Goal: Transaction & Acquisition: Purchase product/service

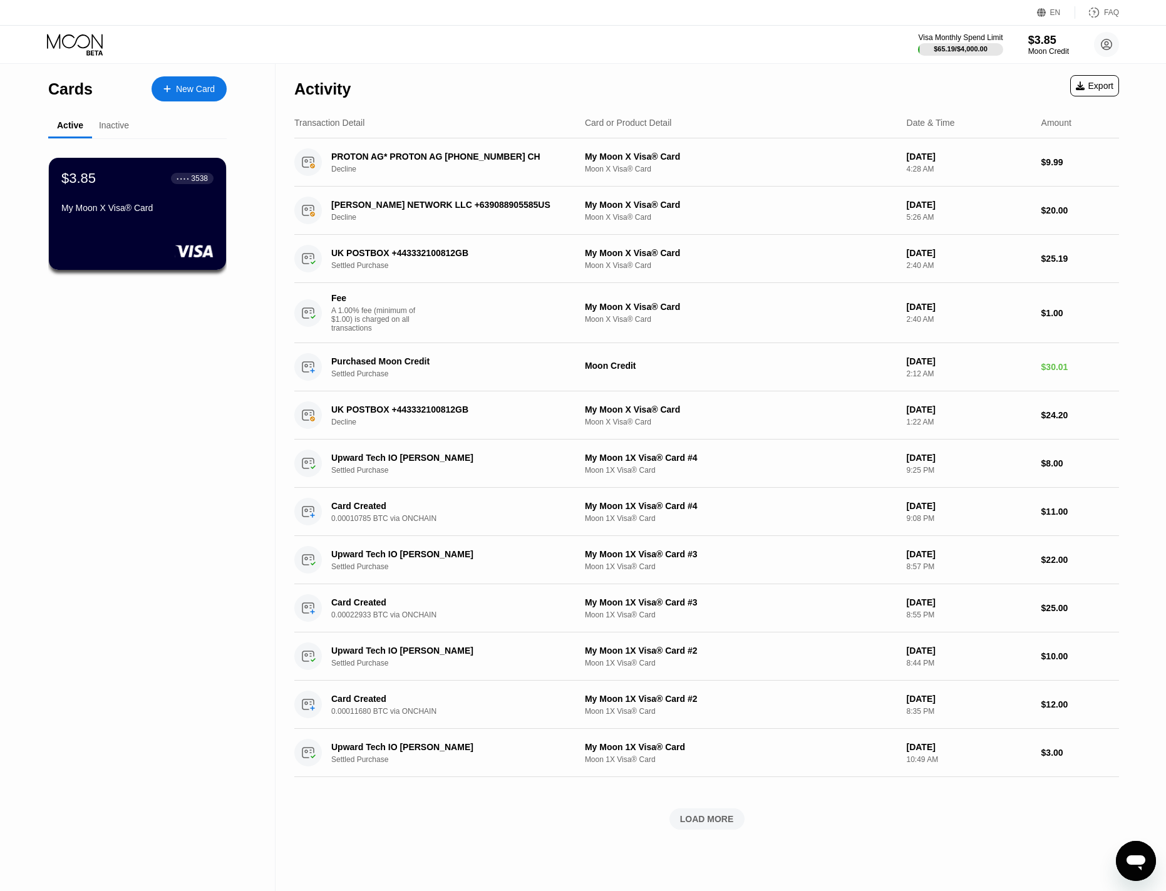
click at [187, 86] on div "New Card" at bounding box center [195, 89] width 39 height 11
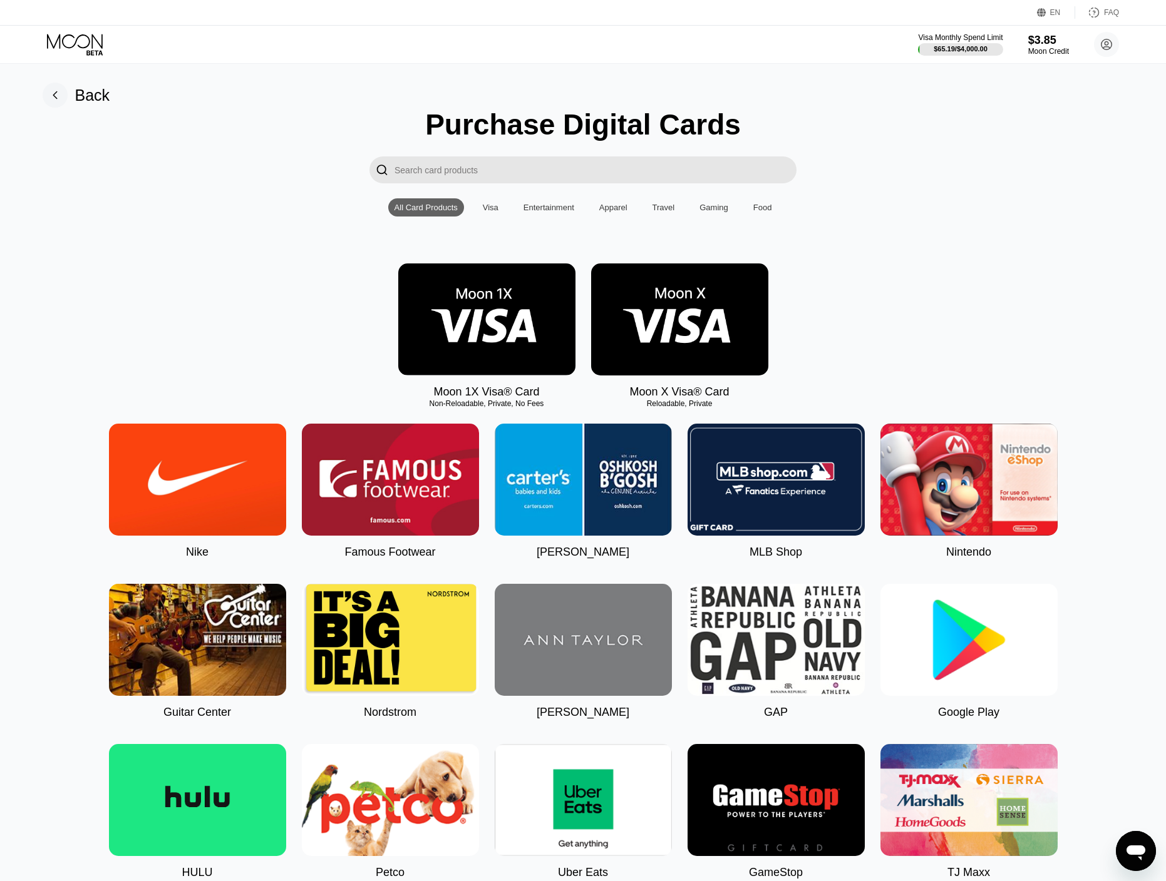
click at [485, 319] on img at bounding box center [486, 320] width 177 height 112
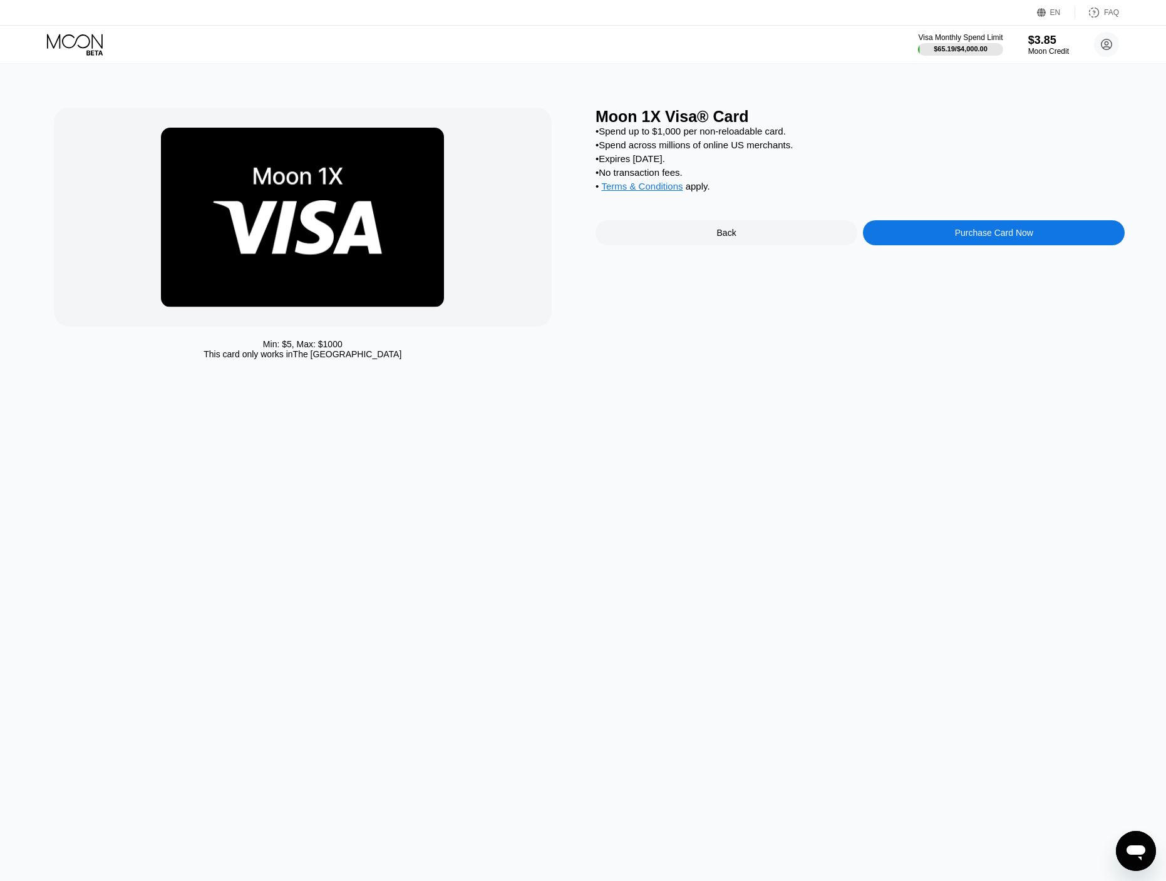
click at [961, 238] on div "Purchase Card Now" at bounding box center [994, 233] width 78 height 10
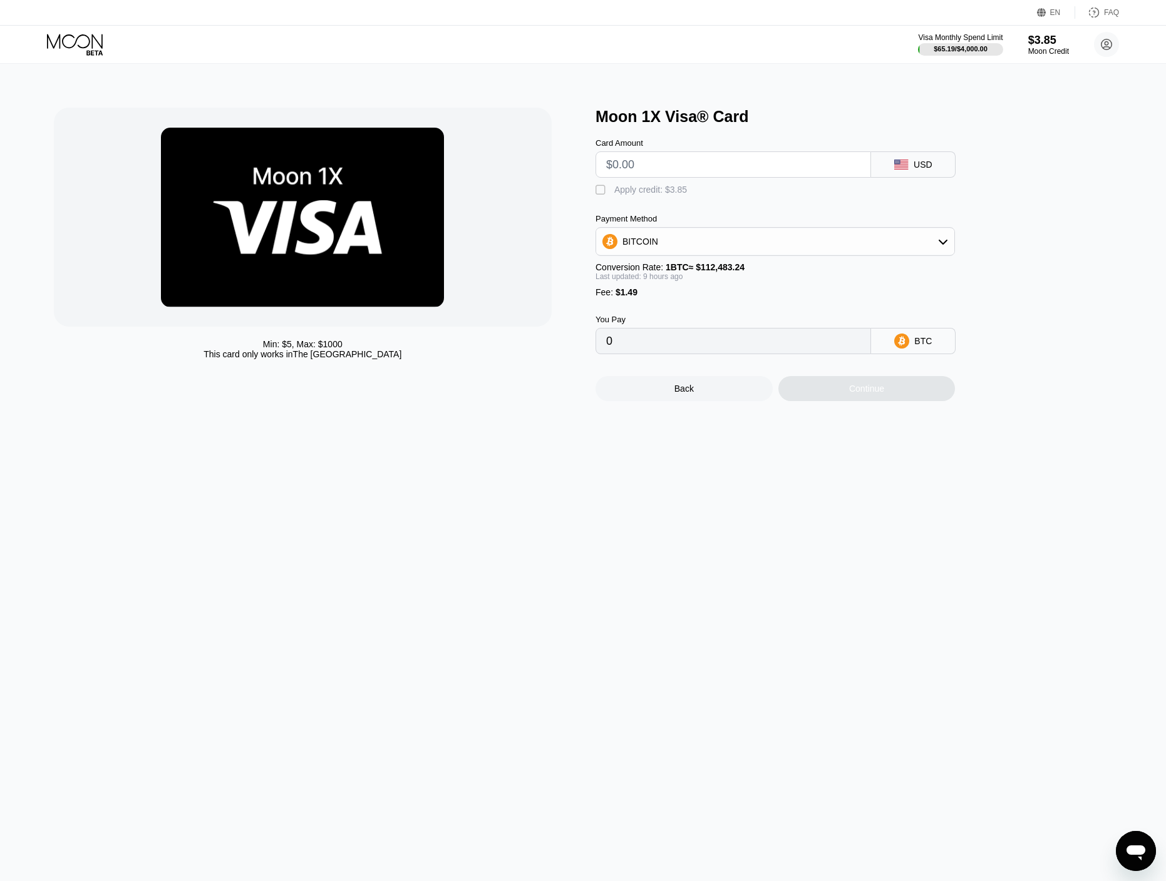
click at [606, 195] on div "" at bounding box center [601, 190] width 13 height 13
click at [637, 174] on input "text" at bounding box center [733, 164] width 254 height 25
type input "$20"
type input "0.00015541"
drag, startPoint x: 631, startPoint y: 171, endPoint x: 613, endPoint y: 171, distance: 17.5
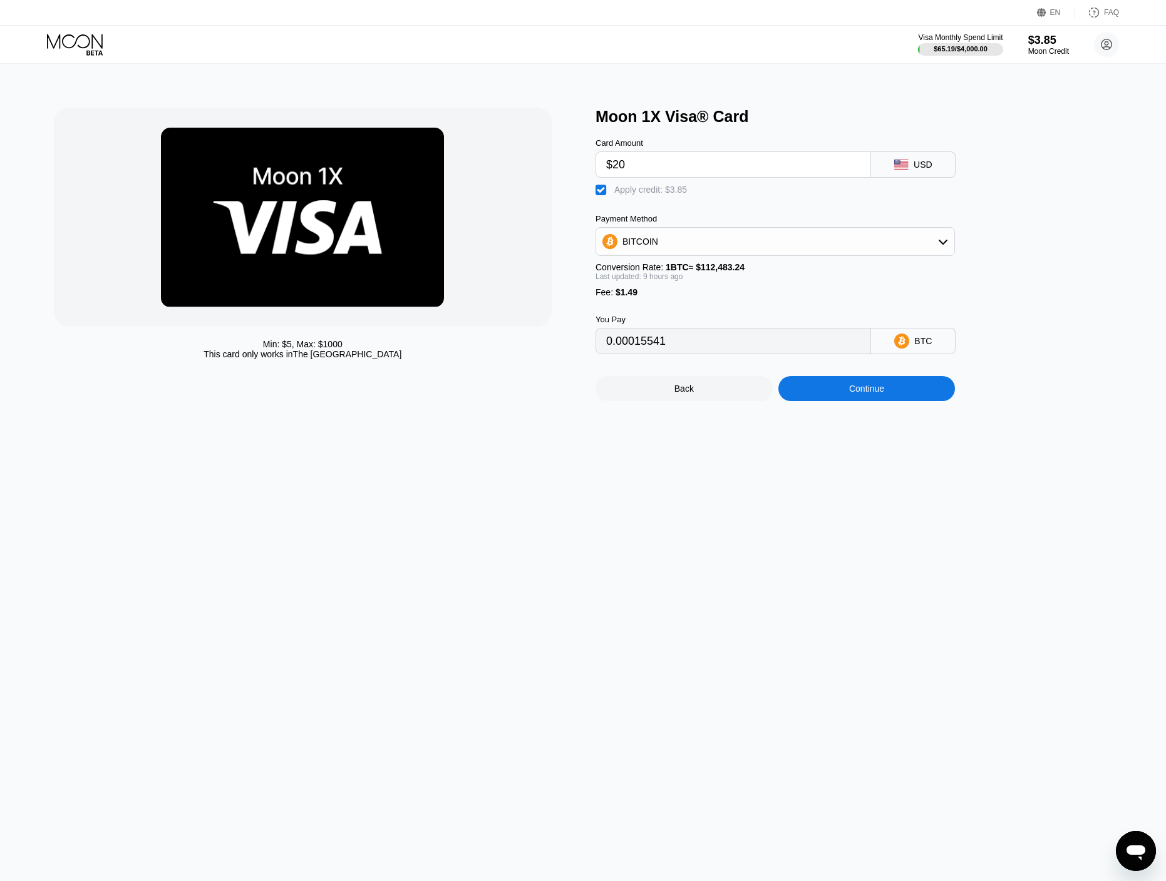
click at [613, 171] on input "$20" at bounding box center [733, 164] width 254 height 25
type input "$12"
type input "0.00008493"
type input "$1"
type input "0"
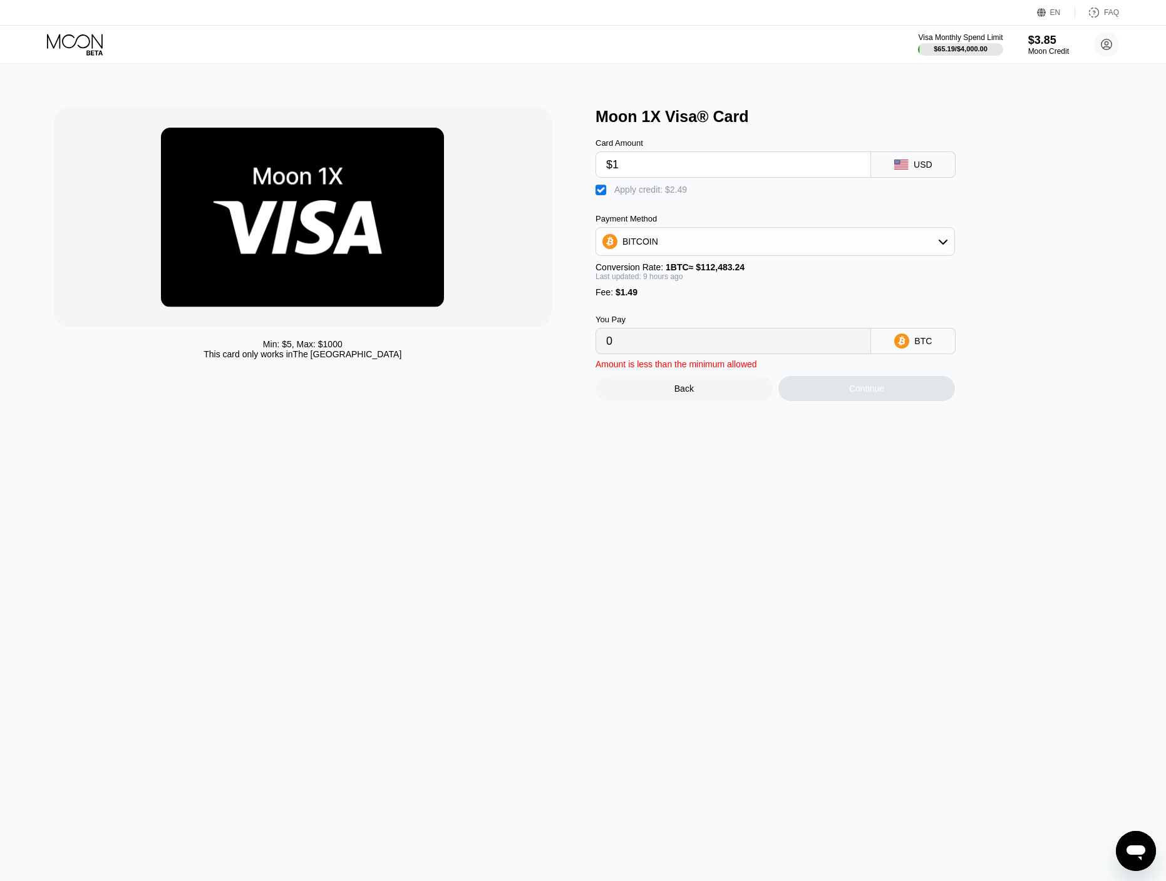
type input "$13"
type input "0.00009374"
type input "$1"
type input "0"
type input "$15"
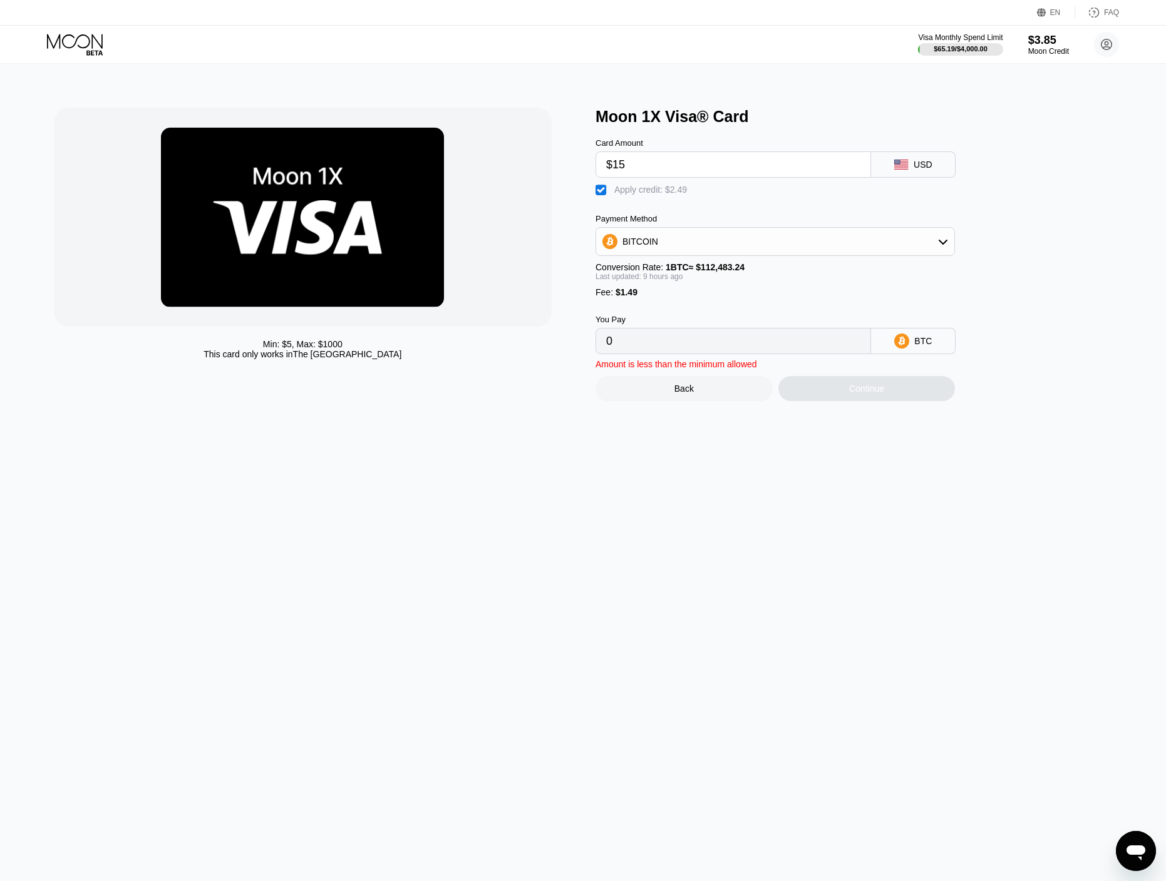
type input "0.00011136"
type input "$15"
click at [818, 400] on div "Continue" at bounding box center [866, 388] width 177 height 25
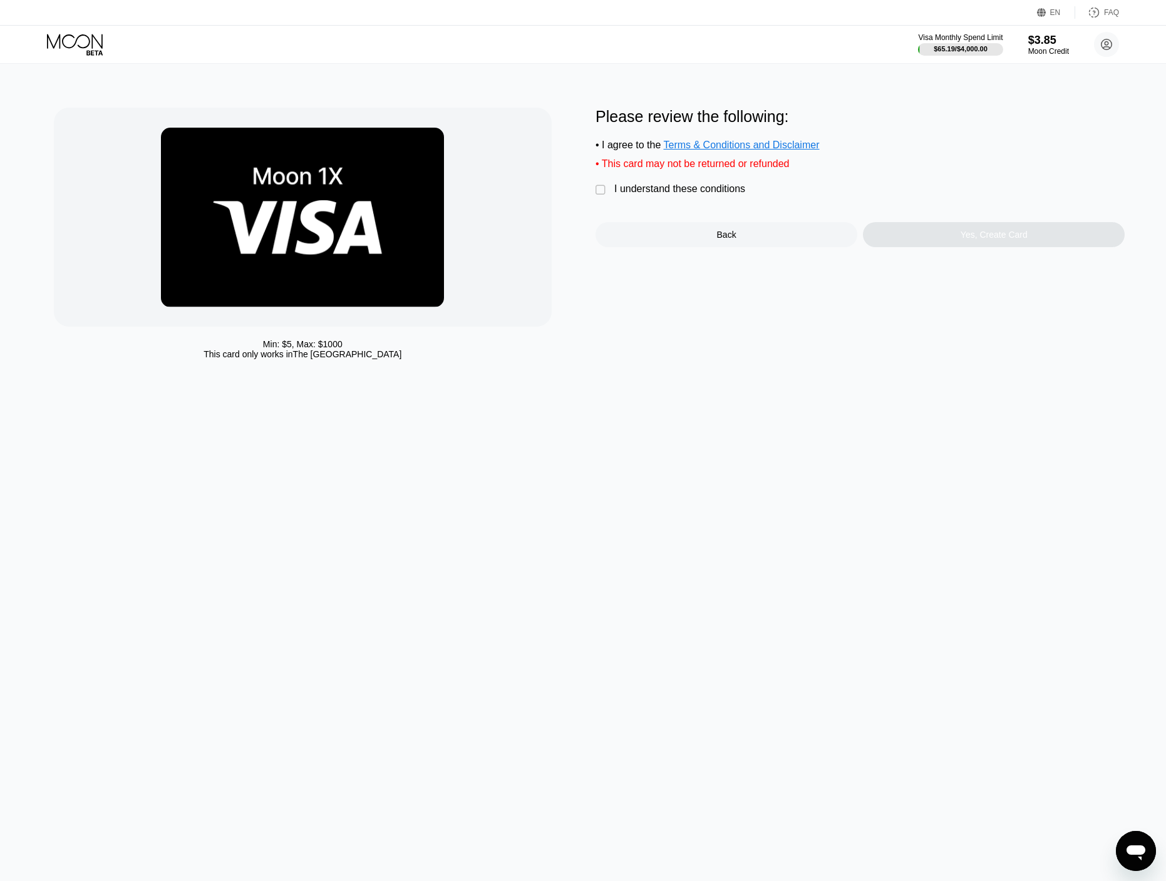
click at [647, 195] on div "I understand these conditions" at bounding box center [679, 188] width 131 height 11
click at [910, 240] on div "Yes, Create Card" at bounding box center [994, 234] width 262 height 25
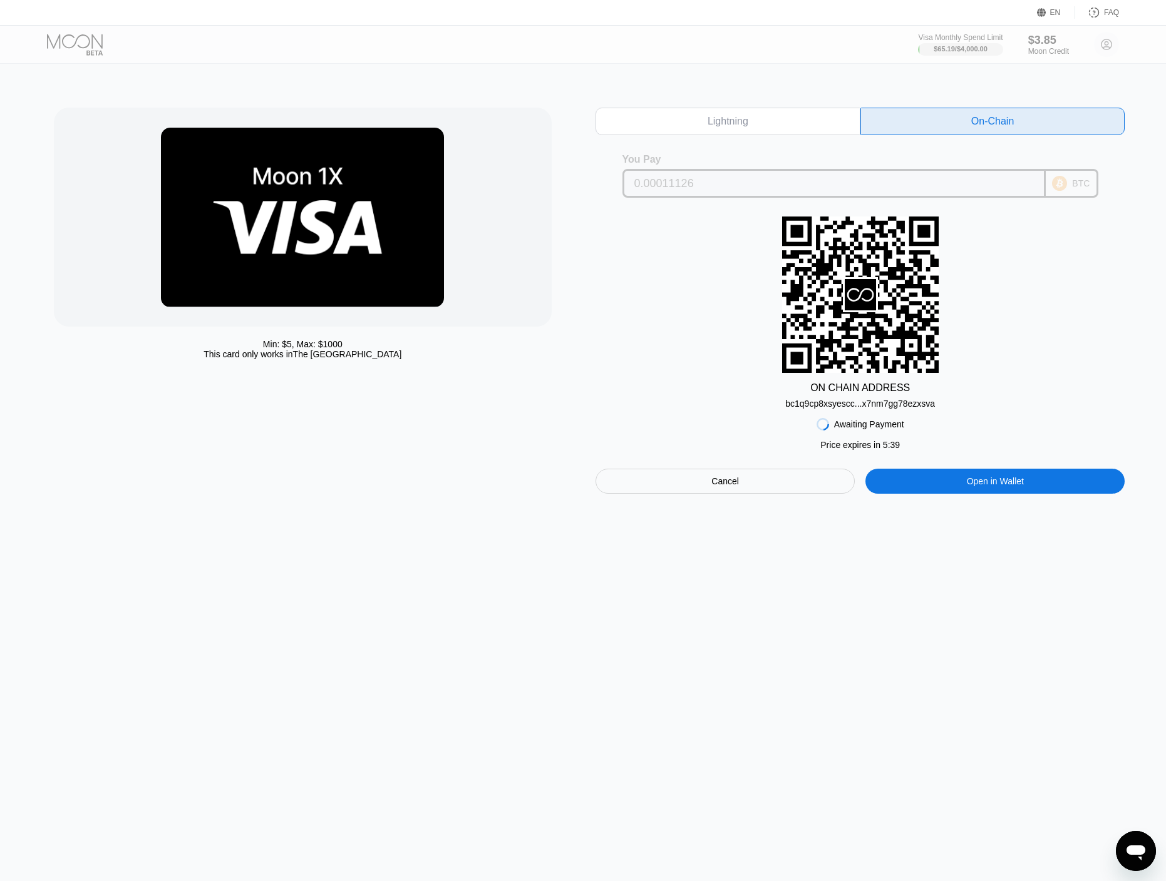
click at [672, 185] on input "0.00011126" at bounding box center [833, 183] width 399 height 25
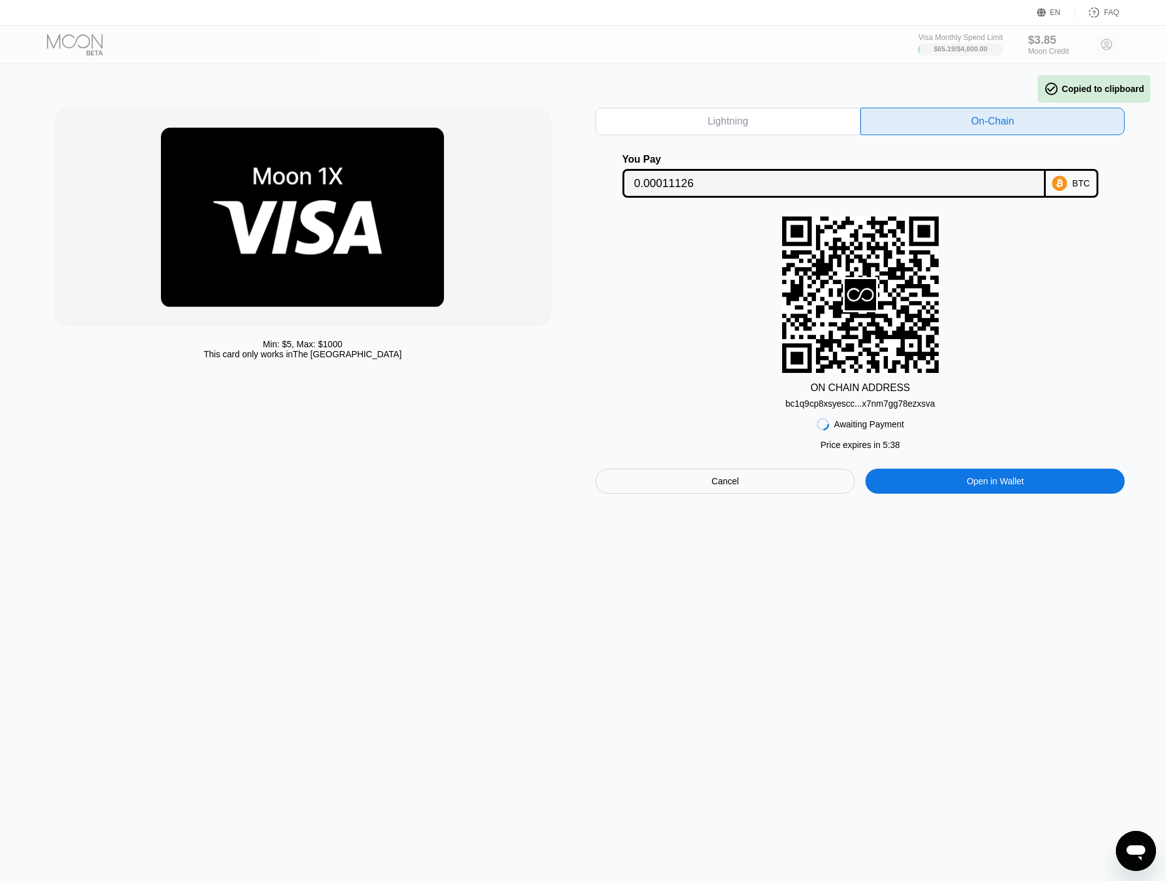
click at [848, 407] on div "bc1q9cp8xsyescc...x7nm7gg78ezxsva" at bounding box center [860, 404] width 150 height 10
click at [1075, 63] on div "Visa Monthly Spend Limit $65.19 / $4,000.00 $3.85 Moon Credit work@upwardtech.i…" at bounding box center [583, 45] width 1166 height 38
click at [1107, 44] on div "Visa Monthly Spend Limit $65.19 / $4,000.00 $3.85 Moon Credit work@upwardtech.i…" at bounding box center [1018, 44] width 201 height 25
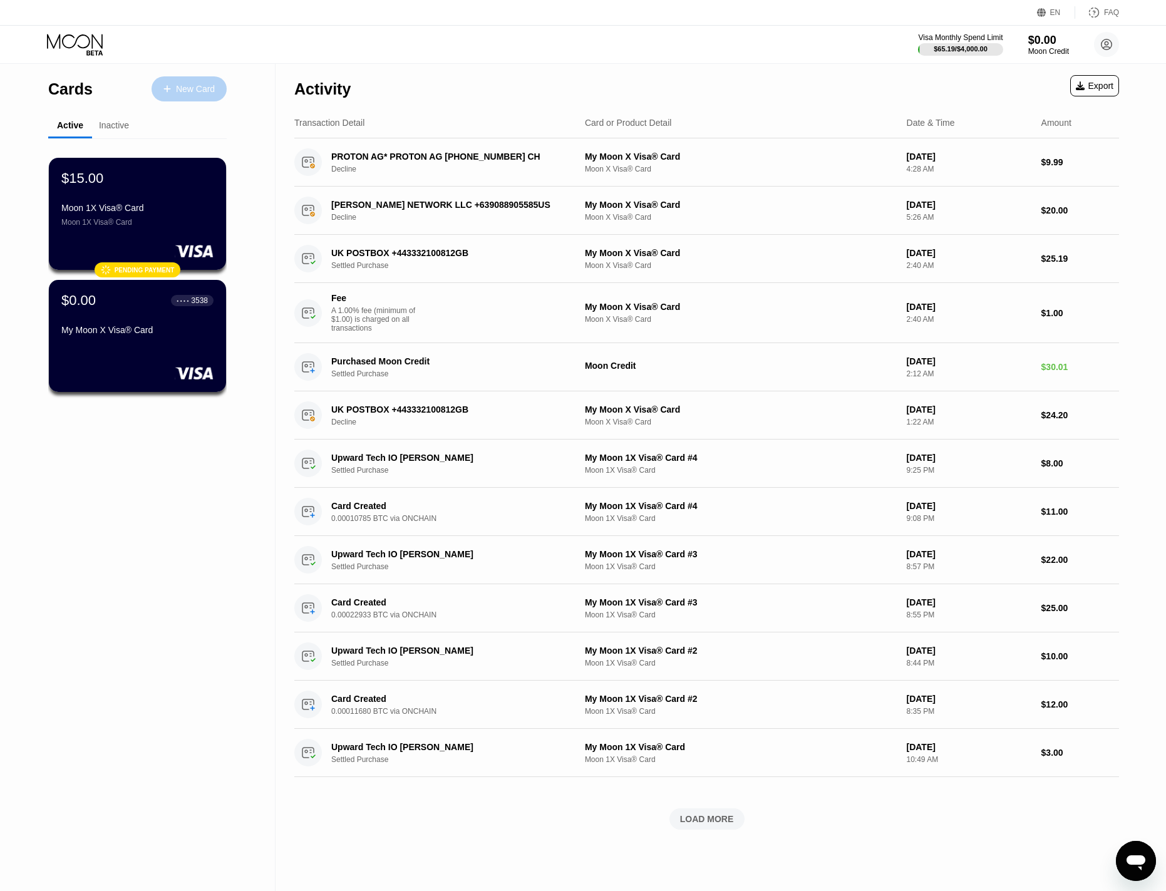
click at [182, 90] on div "New Card" at bounding box center [195, 89] width 39 height 11
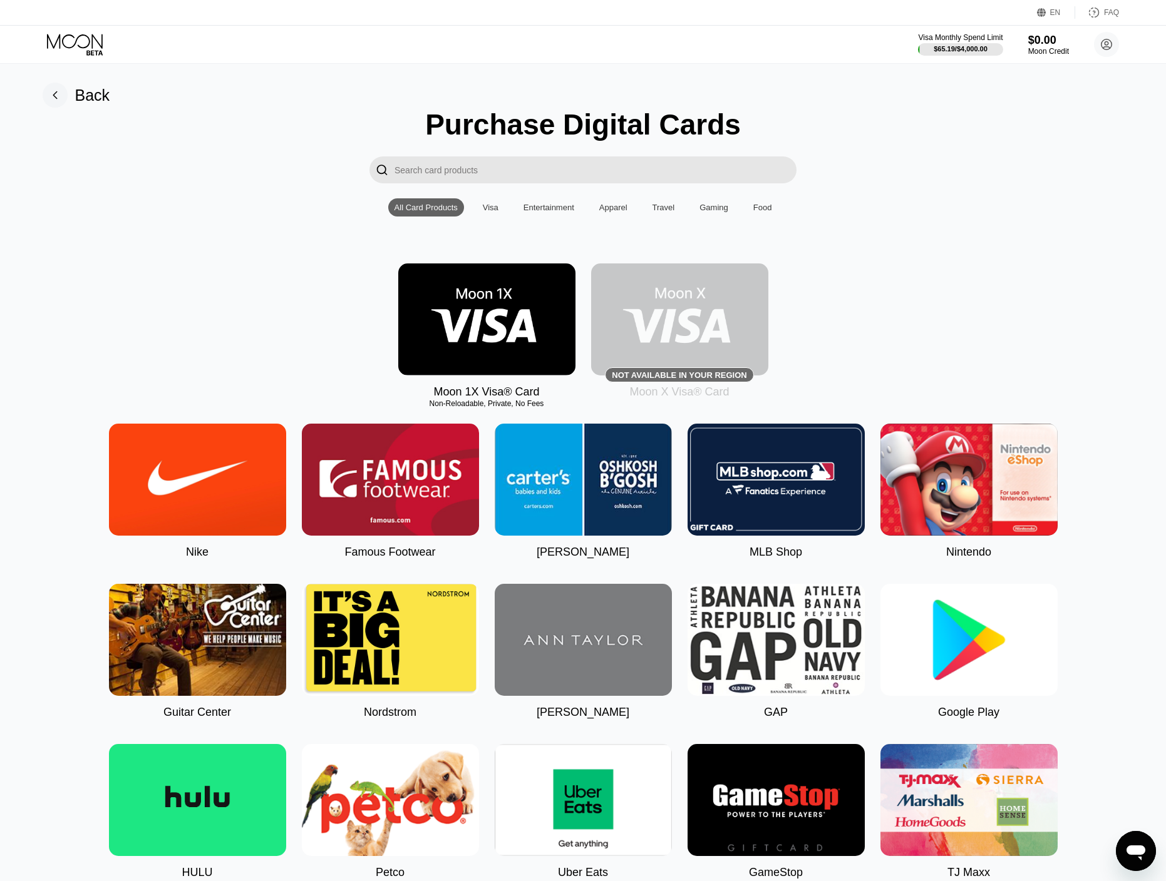
click at [477, 317] on img at bounding box center [486, 320] width 177 height 112
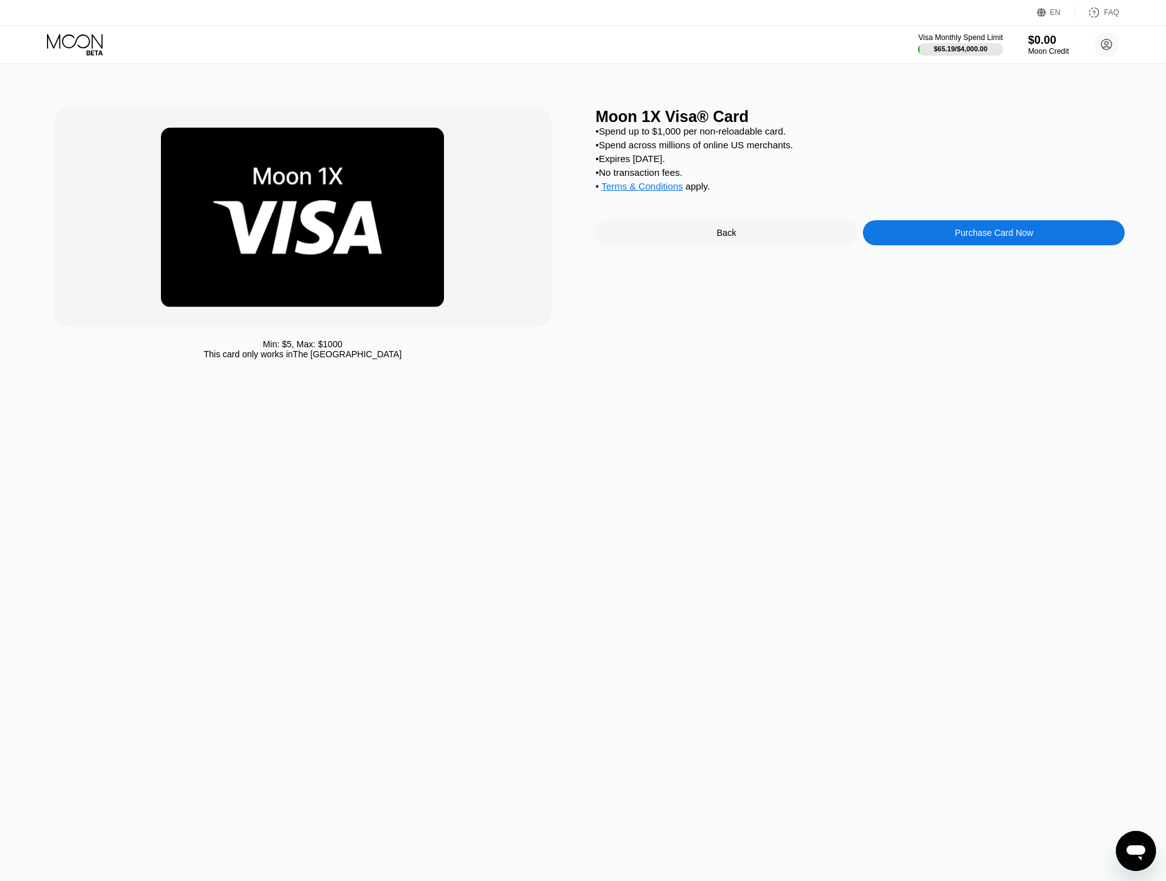
click at [768, 302] on div "Moon 1X Visa® Card • Spend up to $1,000 per non-reloadable card. • Spend across…" at bounding box center [859, 237] width 529 height 258
click at [74, 49] on icon at bounding box center [76, 45] width 58 height 22
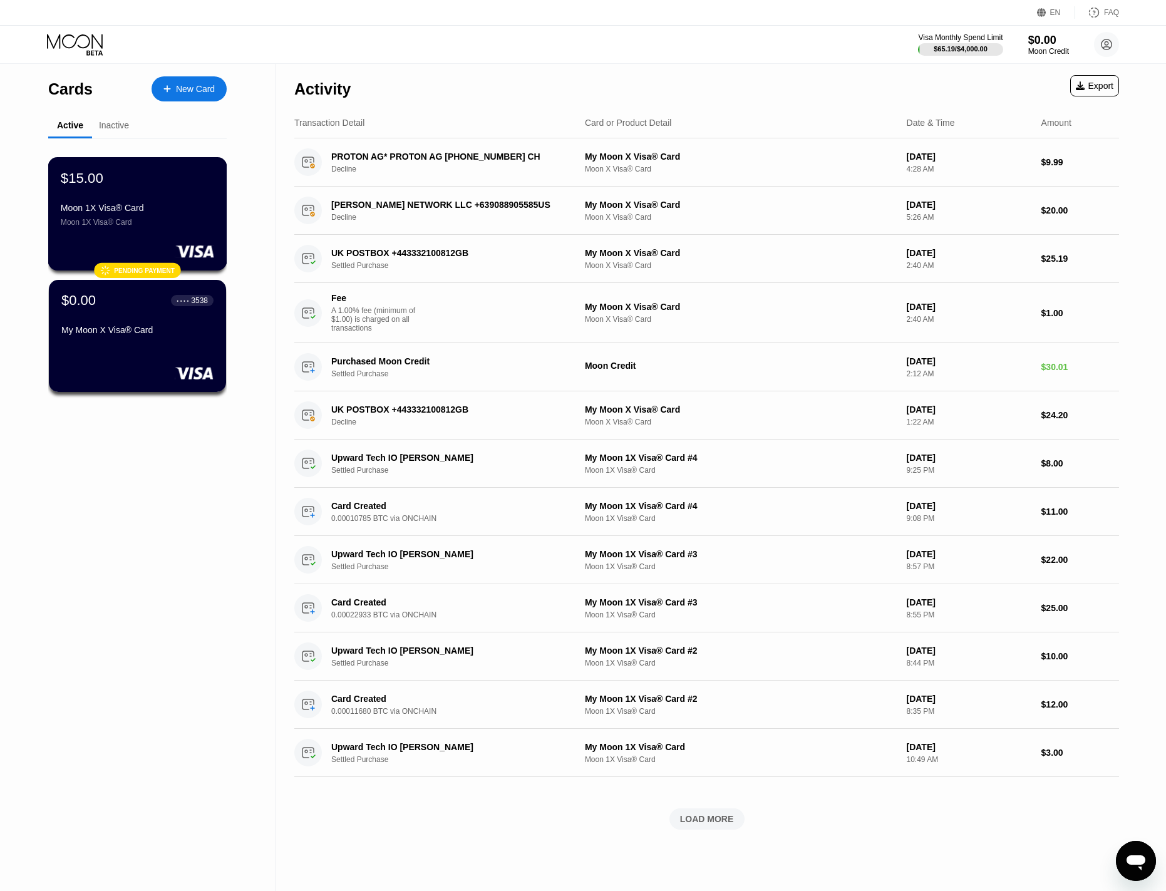
click at [145, 195] on div "$15.00 Moon 1X Visa® Card Moon 1X Visa® Card" at bounding box center [137, 198] width 153 height 57
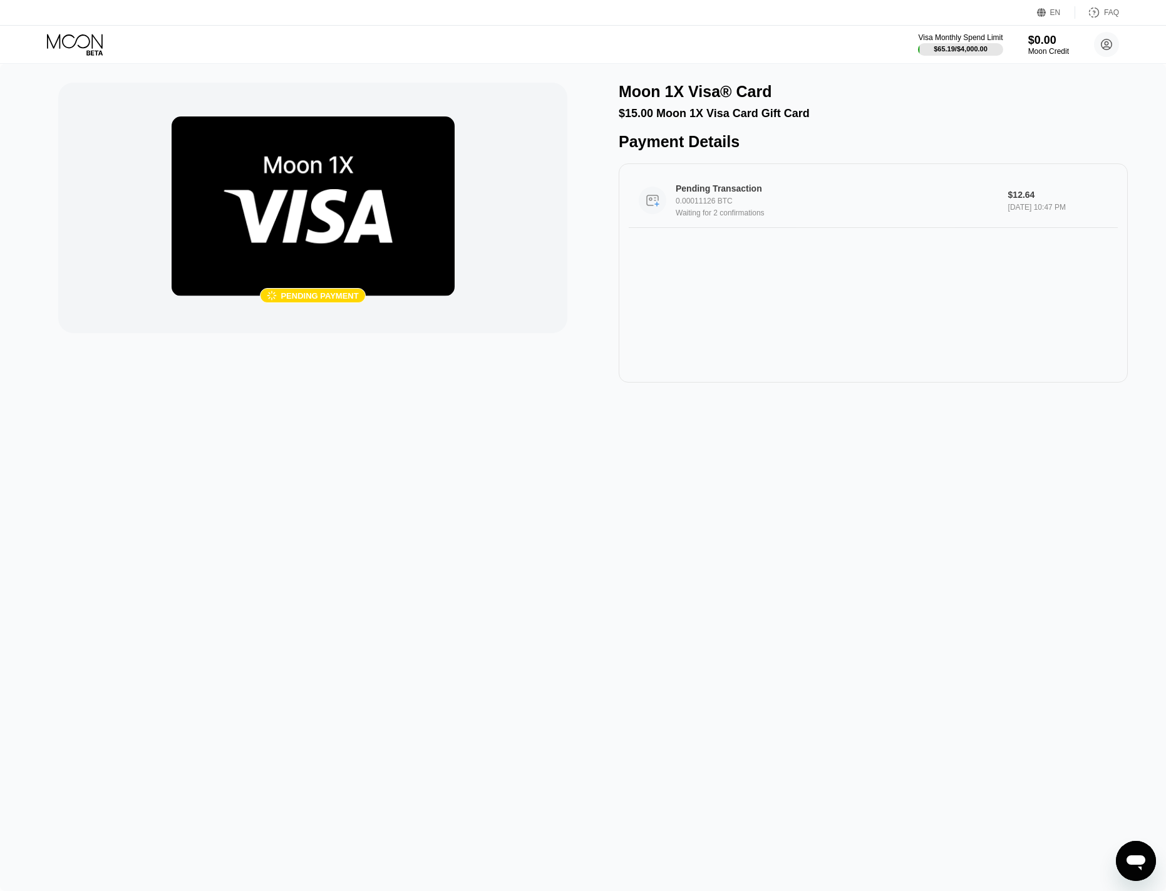
click at [690, 217] on div "Pending Transaction 0.00011126 BTC Waiting for 2 confirmations" at bounding box center [836, 200] width 323 height 34
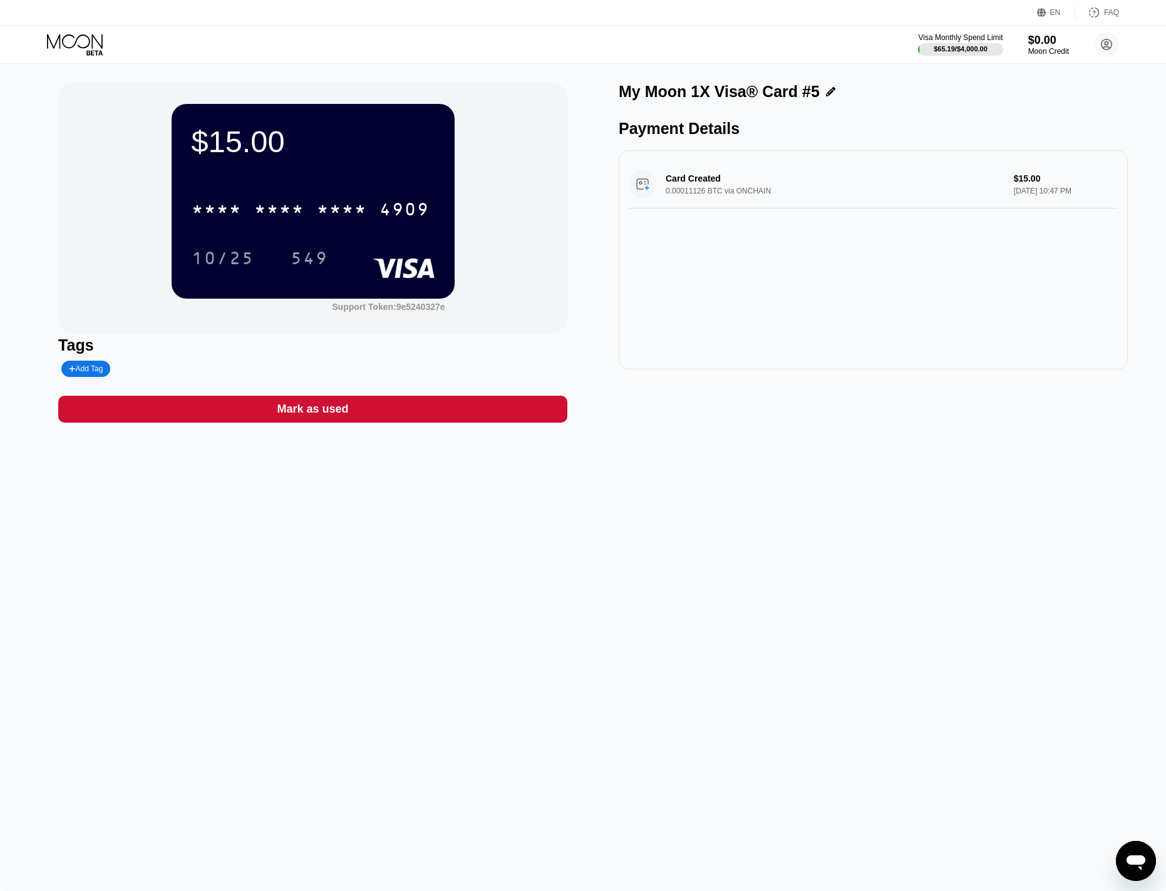
click at [73, 45] on icon at bounding box center [75, 41] width 56 height 14
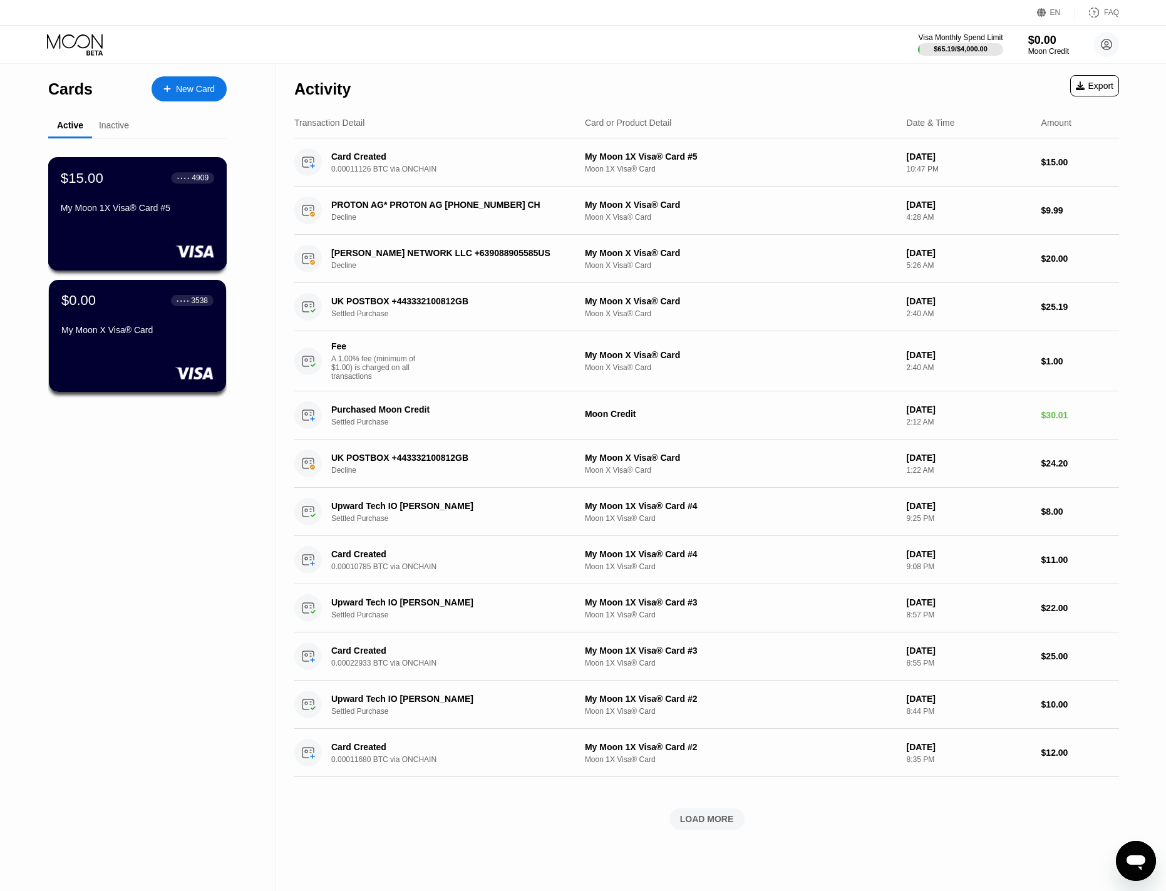
click at [131, 212] on div "My Moon 1X Visa® Card #5" at bounding box center [137, 208] width 153 height 10
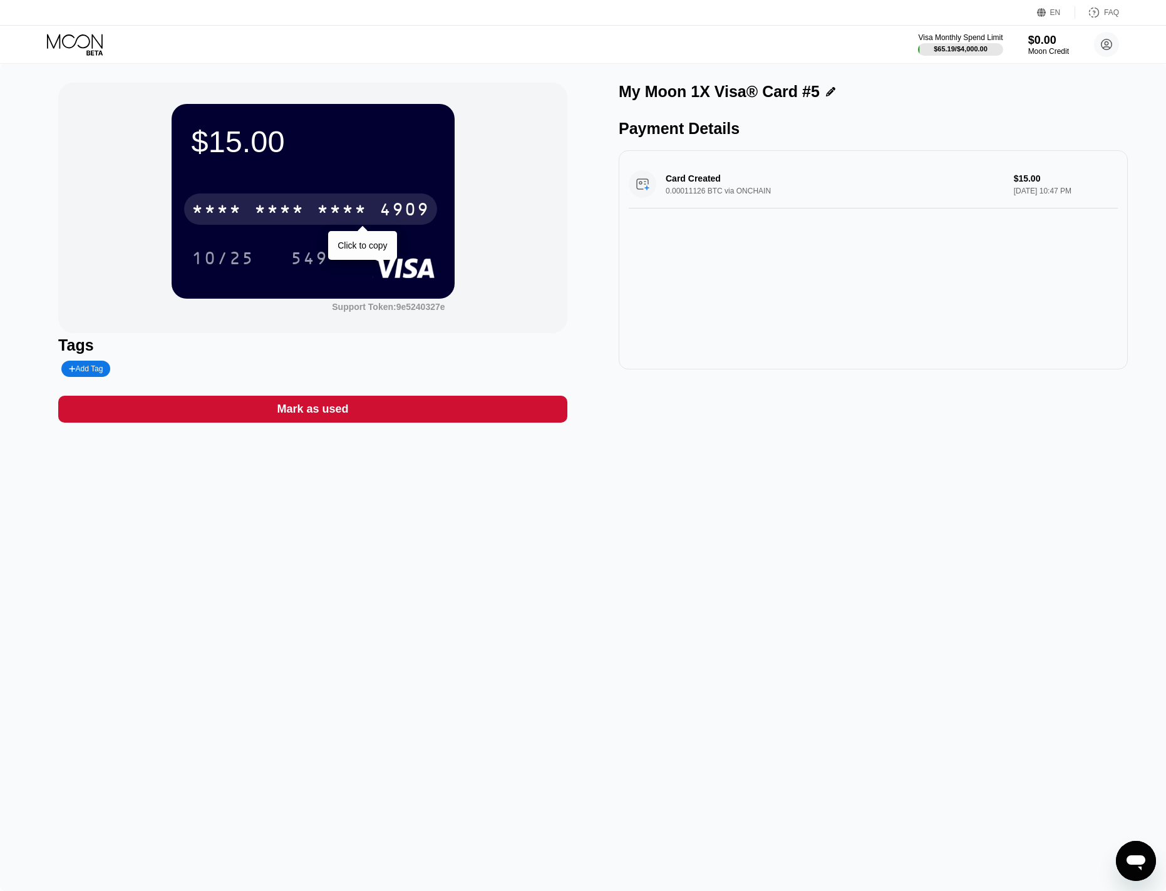
click at [257, 205] on div "* * * *" at bounding box center [279, 211] width 50 height 20
click at [79, 42] on icon at bounding box center [76, 45] width 58 height 22
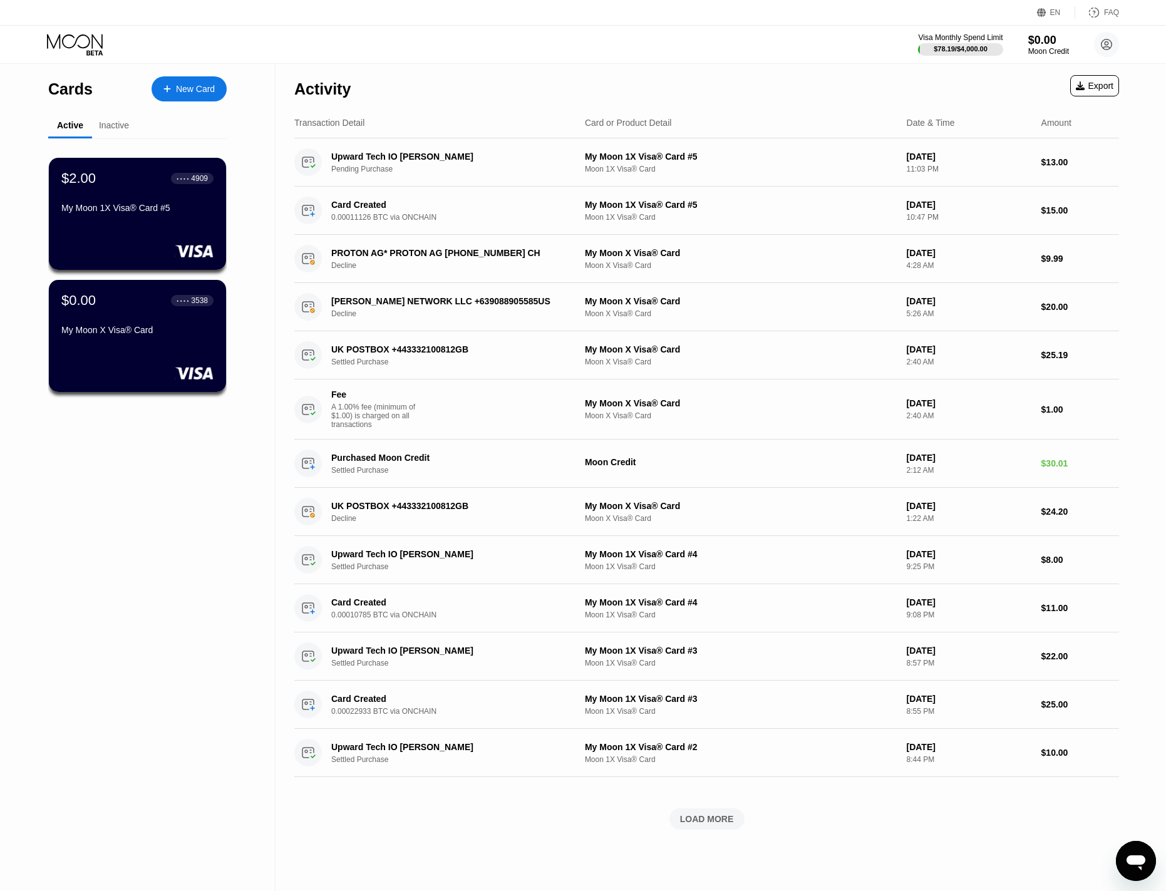
click at [178, 91] on div "New Card" at bounding box center [195, 89] width 39 height 11
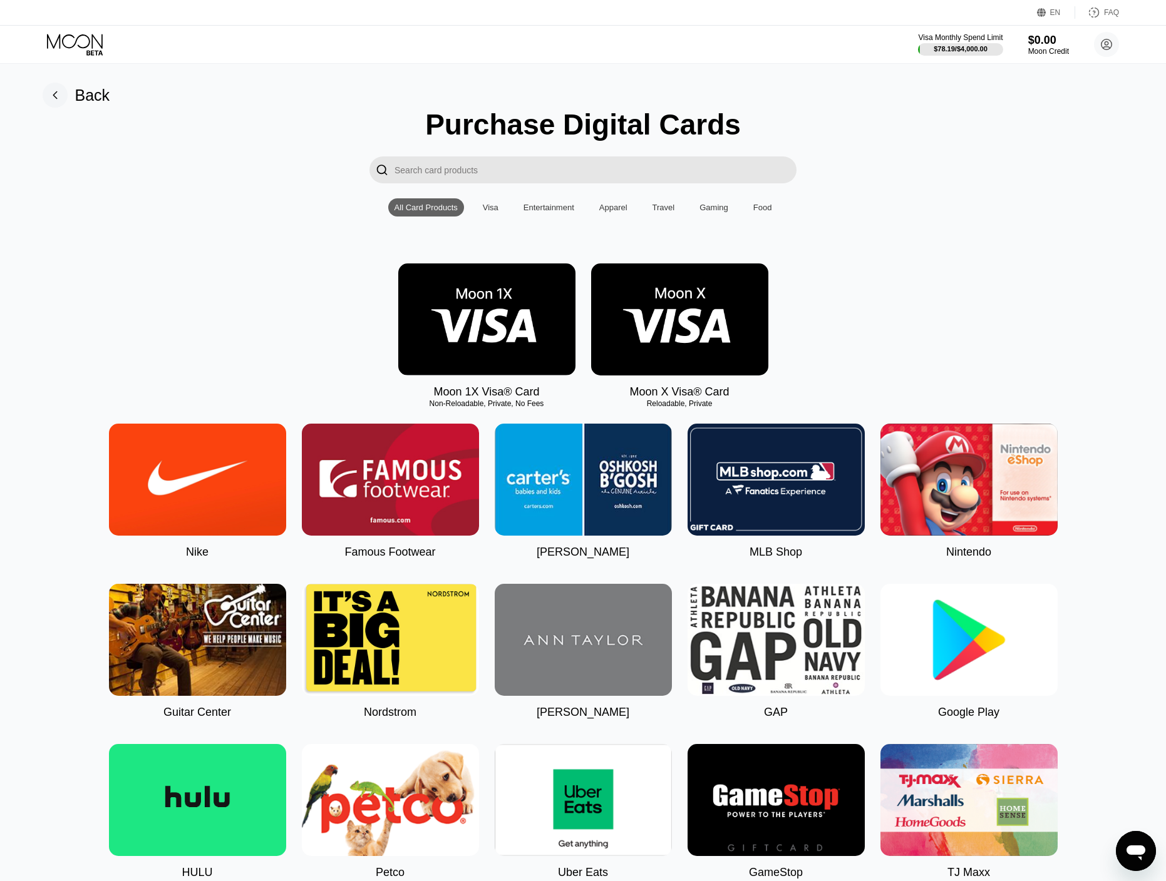
click at [487, 322] on img at bounding box center [486, 320] width 177 height 112
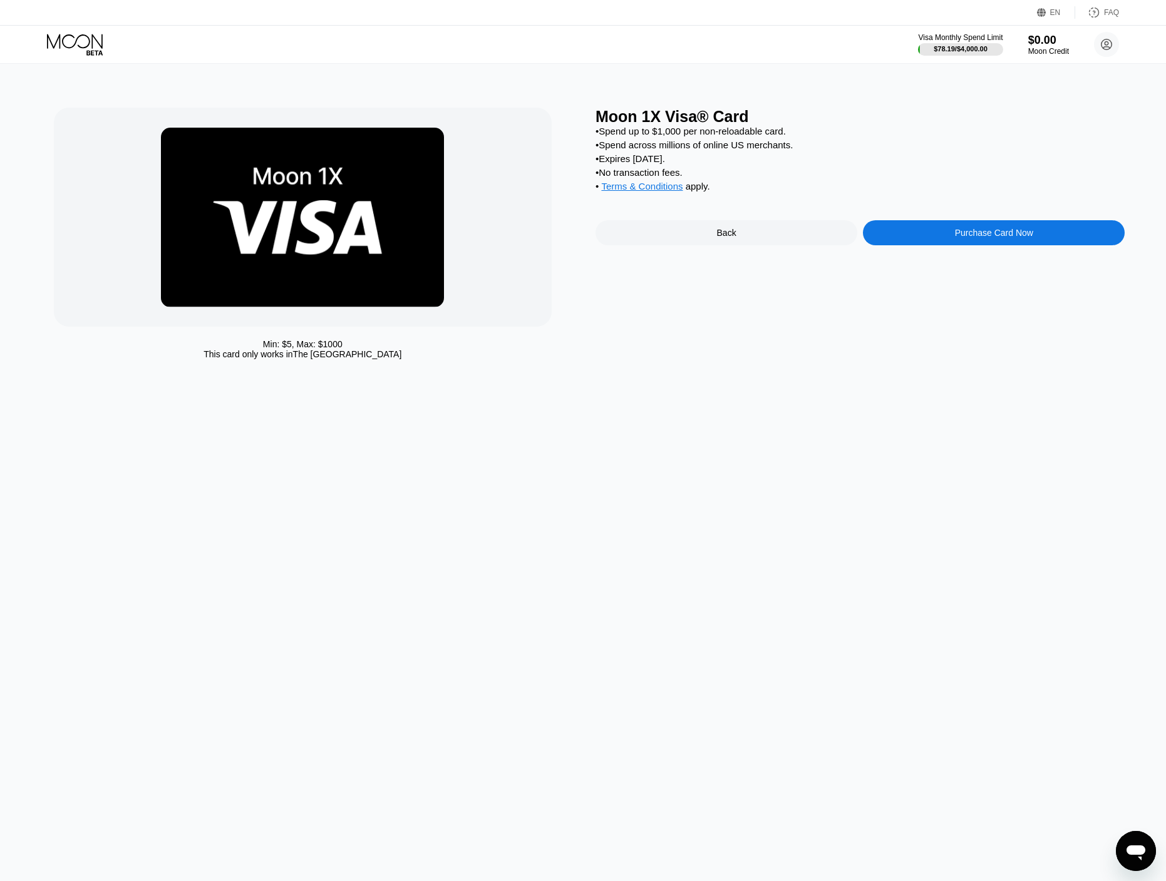
click at [955, 238] on div "Purchase Card Now" at bounding box center [994, 233] width 78 height 10
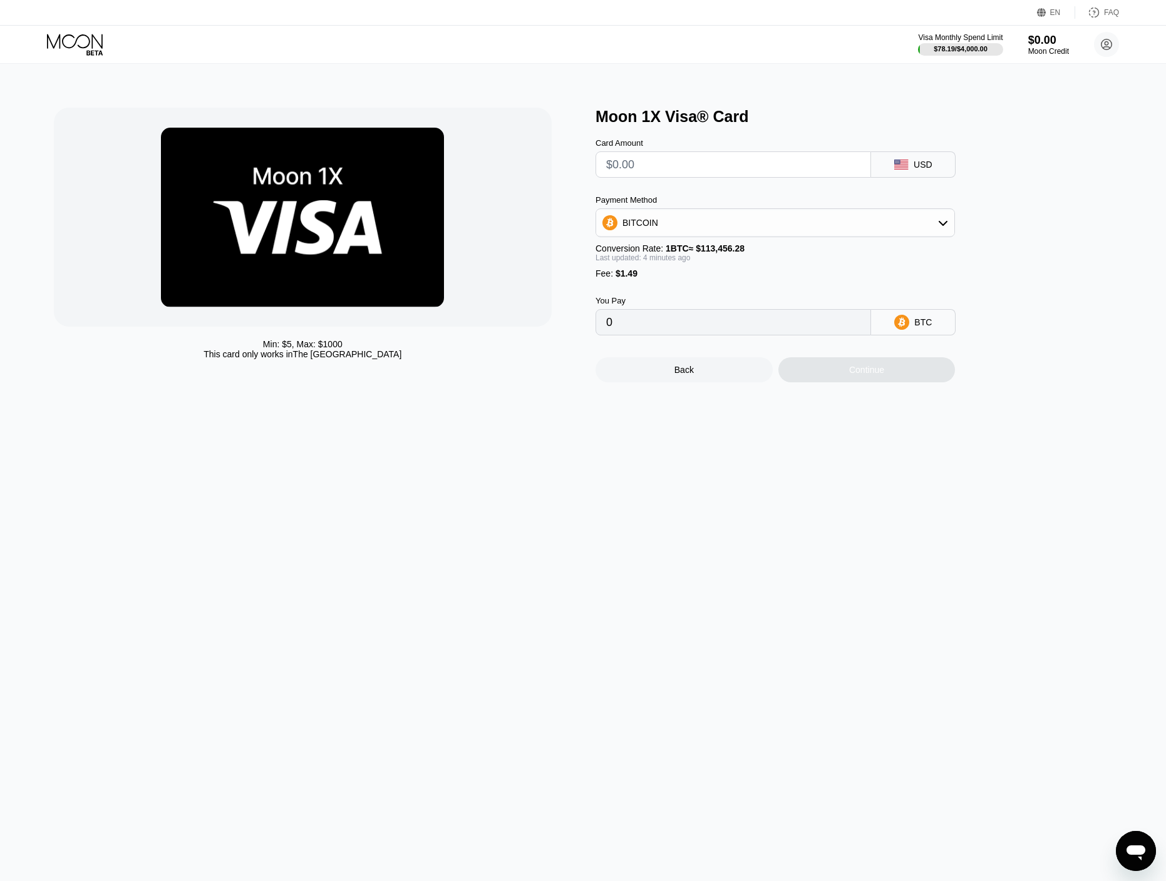
click at [665, 169] on input "text" at bounding box center [733, 164] width 254 height 25
type input "$5"
type input "0.00005724"
type input "0"
type input "$7"
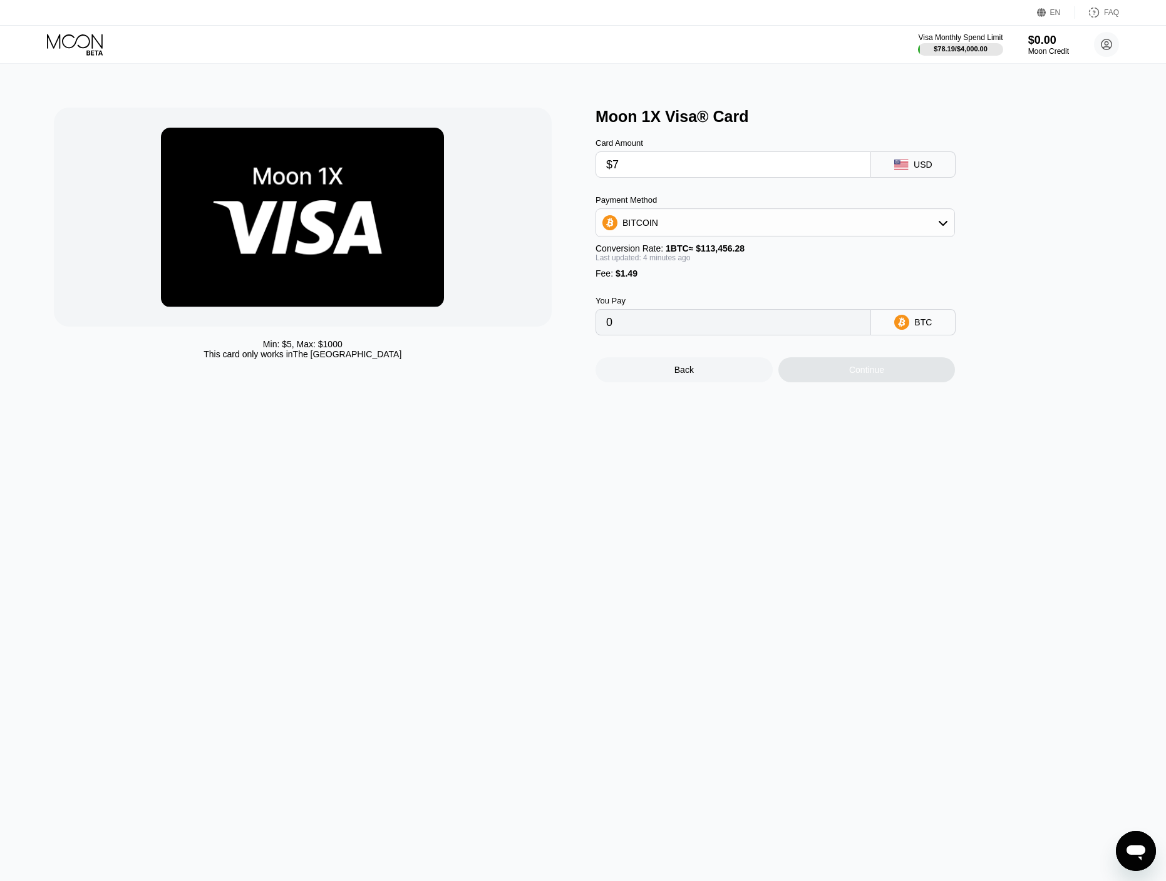
type input "0.00007487"
drag, startPoint x: 630, startPoint y: 168, endPoint x: 613, endPoint y: 167, distance: 16.9
click at [613, 167] on input "$7" at bounding box center [733, 164] width 254 height 25
type input "$6"
type input "0.00006606"
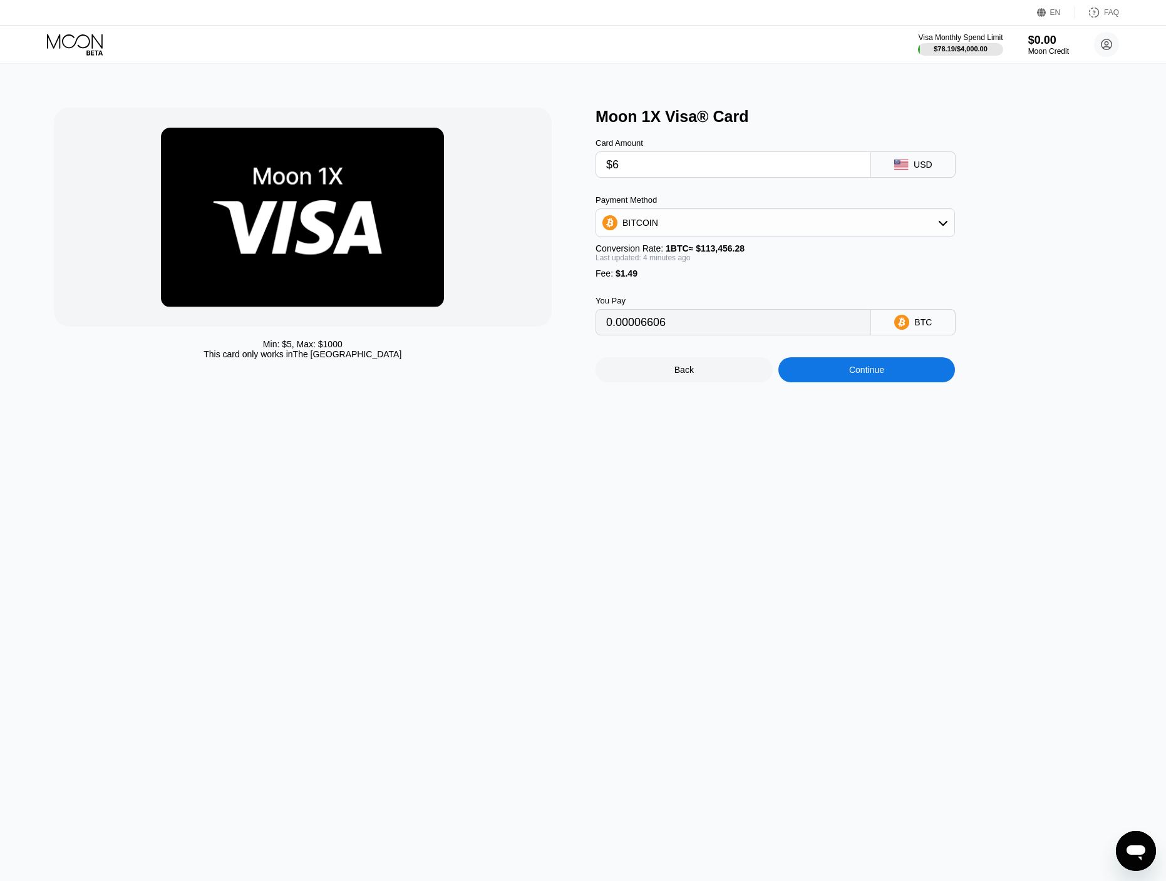
type input "$6"
click at [834, 382] on div "Continue" at bounding box center [866, 369] width 177 height 25
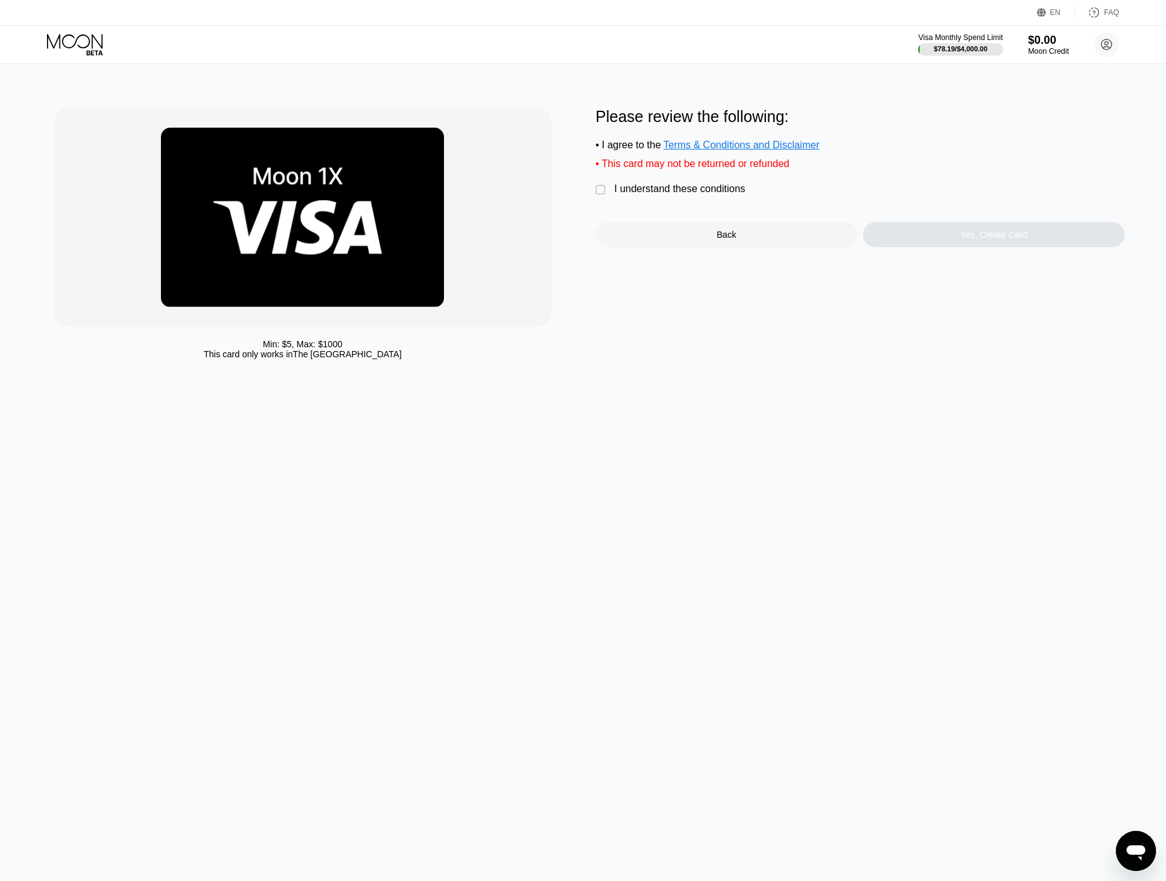
click at [625, 195] on div "I understand these conditions" at bounding box center [679, 188] width 131 height 11
click at [902, 240] on div "Yes, Create Card" at bounding box center [994, 234] width 262 height 25
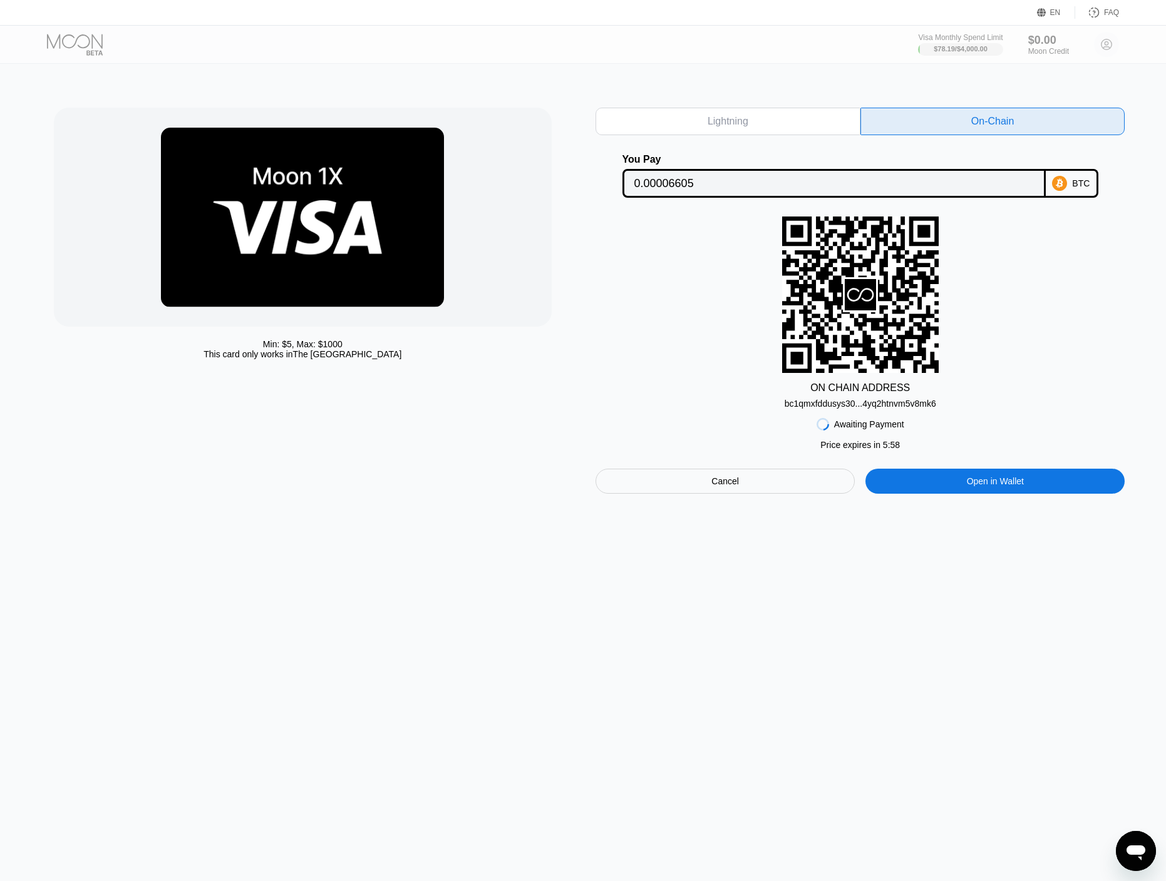
click at [742, 74] on div "Min: $ 5 , Max: $ 1000 This card only works in The United States Lightning On-C…" at bounding box center [583, 473] width 1175 height 818
click at [655, 188] on input "0.00006605" at bounding box center [833, 183] width 399 height 25
click at [851, 408] on div "bc1qmxfddusys30...4yq2htnvm5v8mk6" at bounding box center [859, 404] width 151 height 10
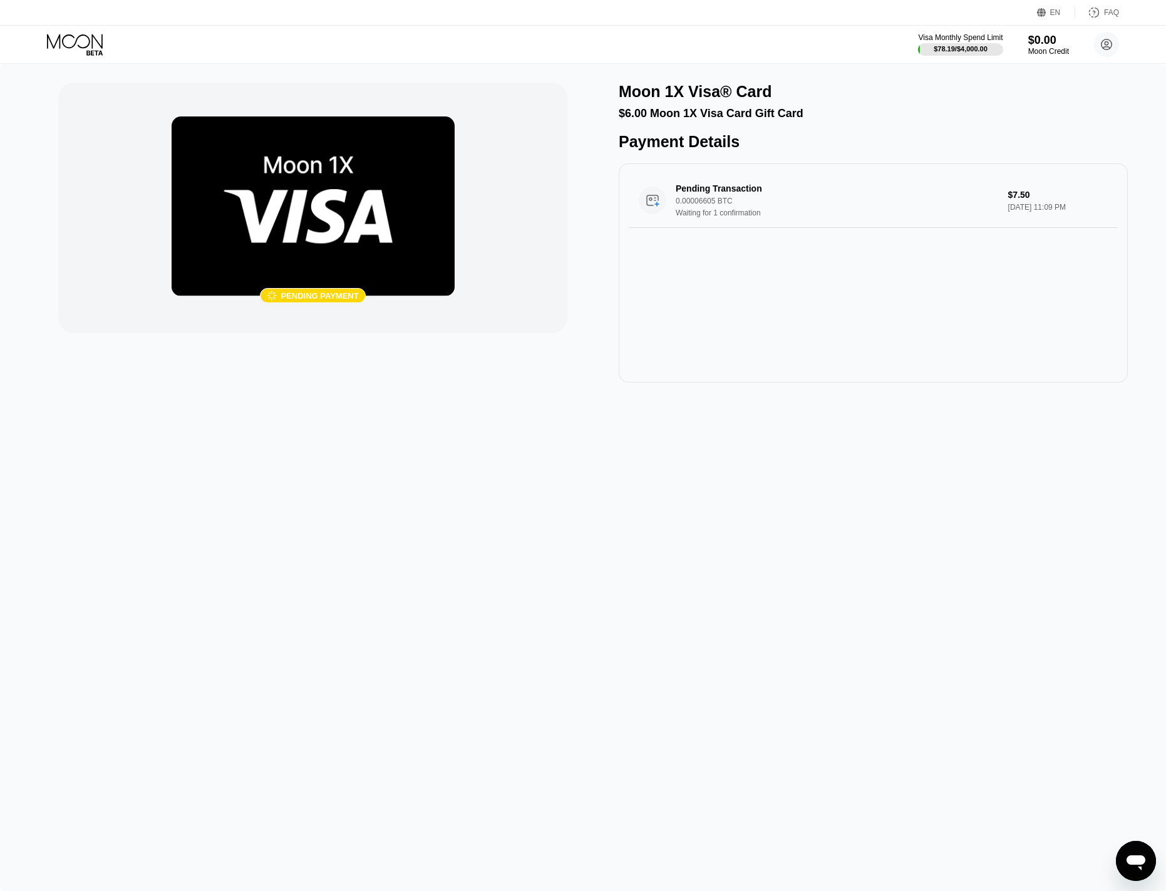
click at [90, 49] on icon at bounding box center [76, 45] width 58 height 22
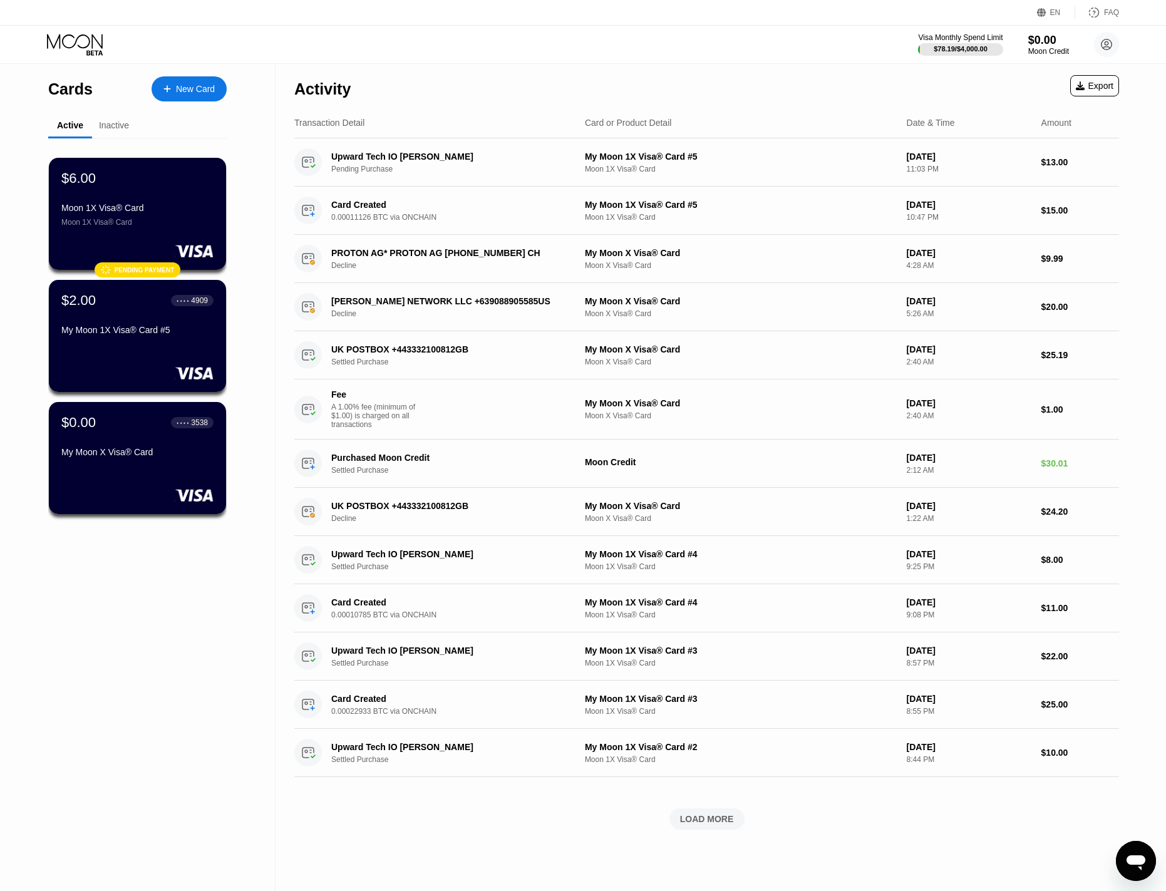
click at [183, 90] on div "New Card" at bounding box center [195, 89] width 39 height 11
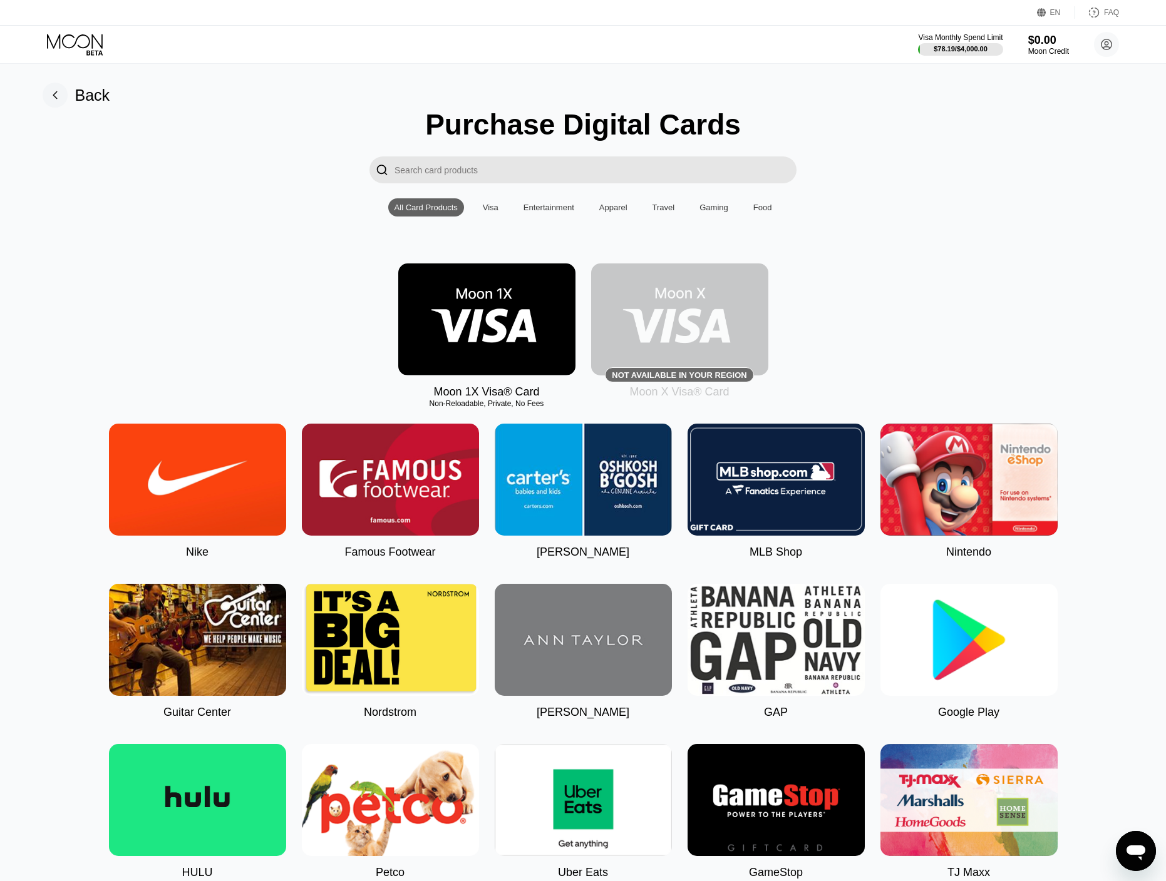
click at [504, 305] on img at bounding box center [486, 320] width 177 height 112
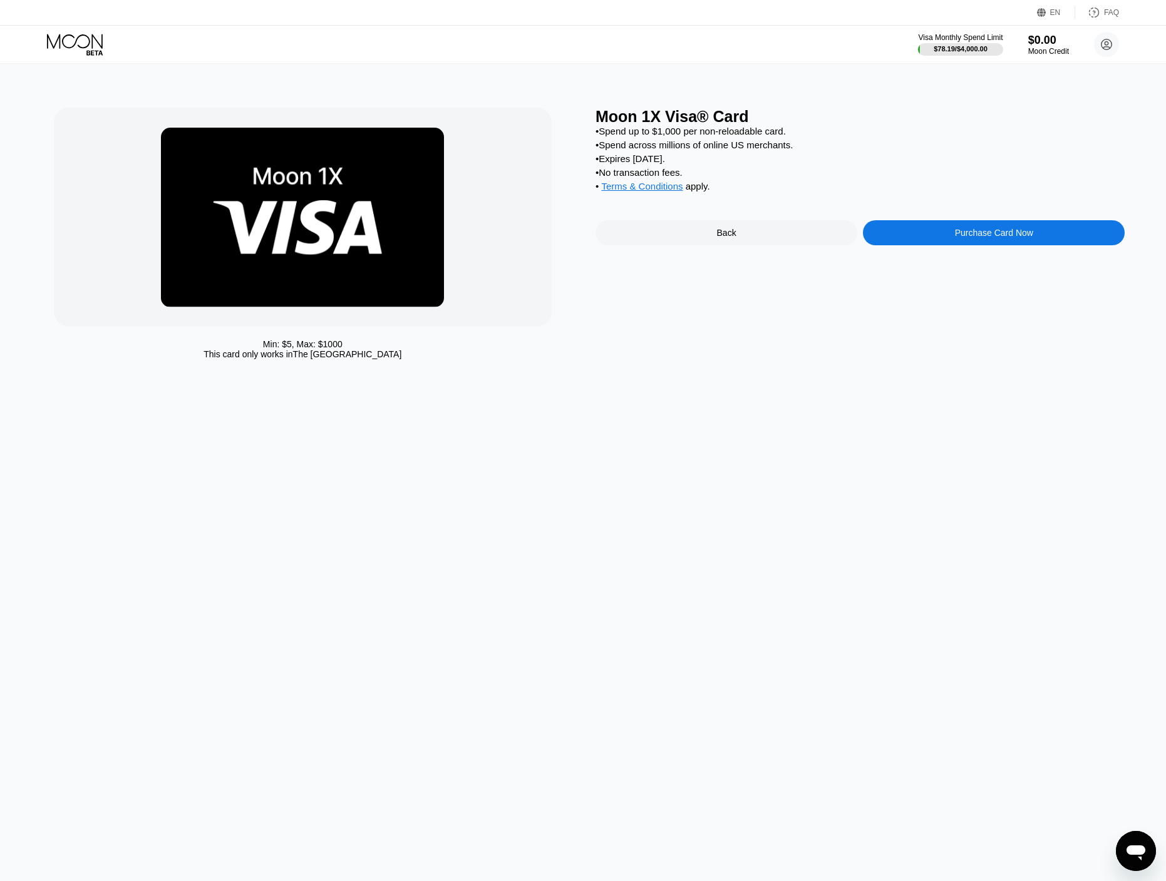
click at [658, 54] on div "Visa Monthly Spend Limit $78.19 / $4,000.00 $0.00 Moon Credit [EMAIL_ADDRESS][D…" at bounding box center [583, 45] width 1166 height 38
click at [950, 238] on div "Purchase Card Now" at bounding box center [994, 232] width 262 height 25
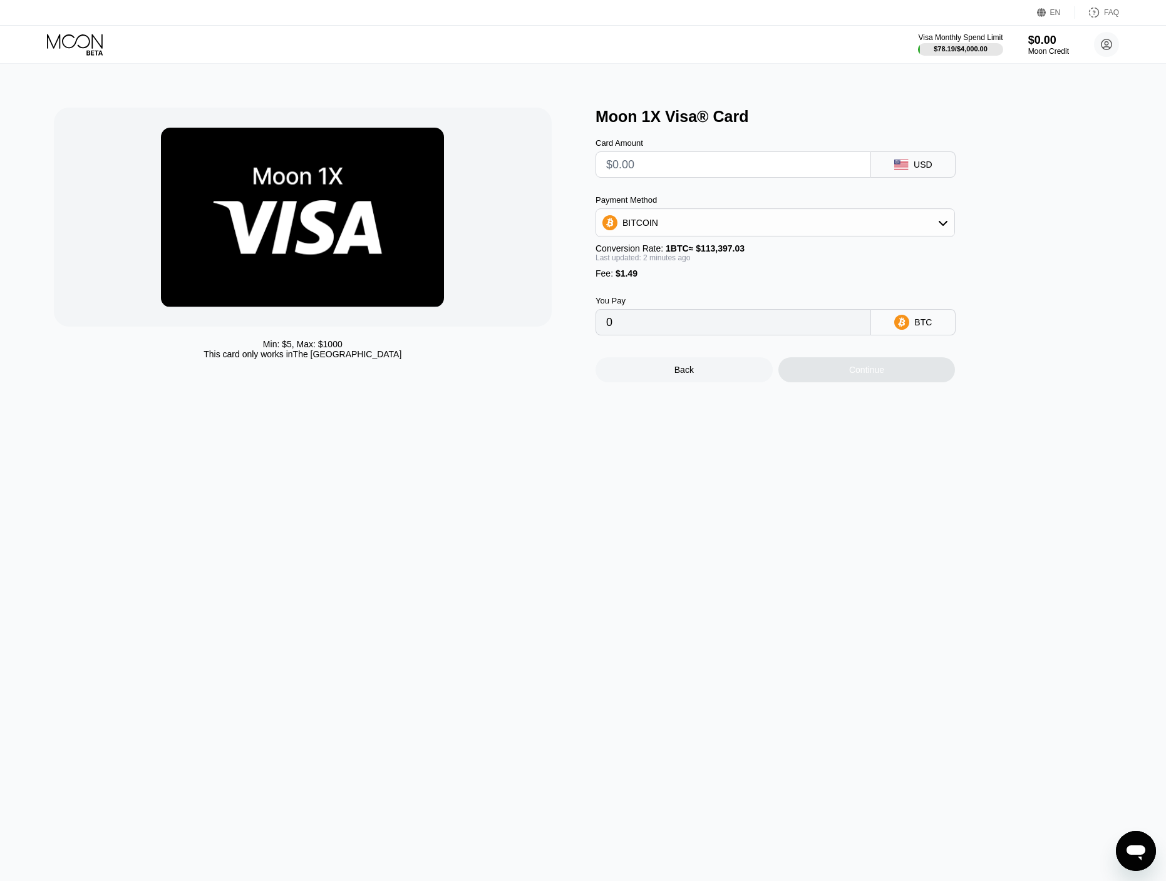
click at [669, 172] on input "text" at bounding box center [733, 164] width 254 height 25
type input "$11"
type input "0.00011015"
type input "$11"
click at [861, 375] on div "Continue" at bounding box center [866, 370] width 35 height 10
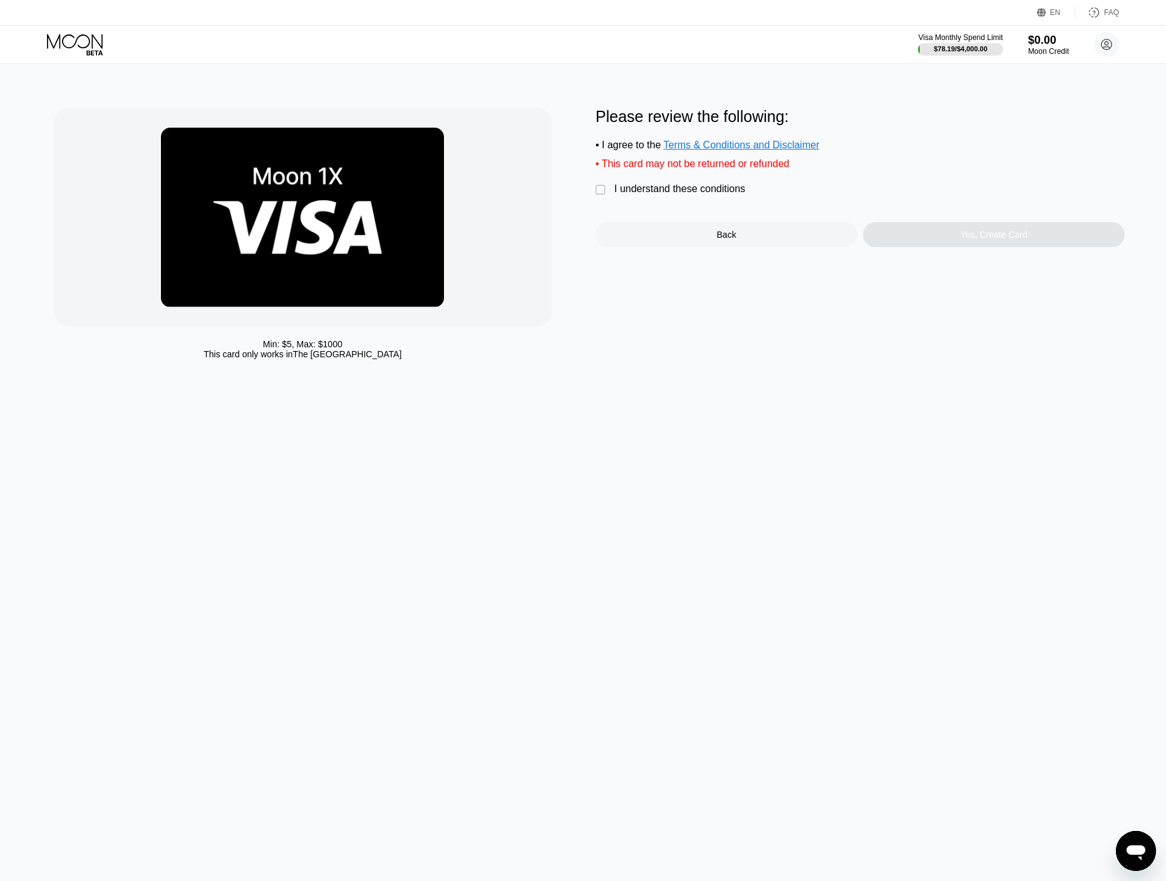
click at [667, 195] on div "I understand these conditions" at bounding box center [679, 188] width 131 height 11
click at [940, 241] on div "Yes, Create Card" at bounding box center [994, 234] width 262 height 25
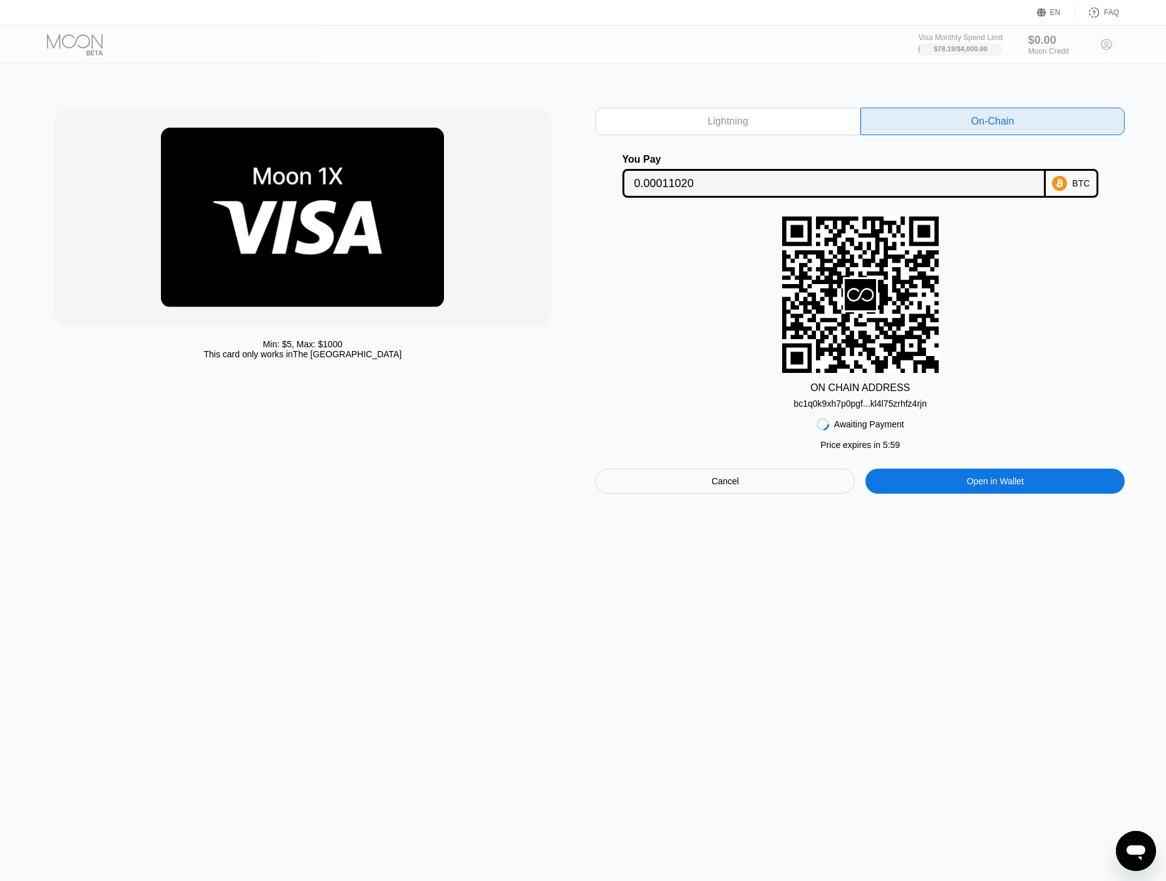
click at [853, 406] on div "bc1q0k9xh7p0pgf...kl4l75zrhfz4rjn" at bounding box center [859, 404] width 133 height 10
drag, startPoint x: 675, startPoint y: 184, endPoint x: 680, endPoint y: 191, distance: 8.2
click at [675, 184] on input "0.00011020" at bounding box center [833, 183] width 399 height 25
click at [824, 405] on div "bc1q0k9xh7p0pgf...kl4l75zrhfz4rjn" at bounding box center [859, 404] width 133 height 10
click at [704, 85] on div "Min: $ 5 , Max: $ 1000 This card only works in The United States Lightning On-C…" at bounding box center [583, 473] width 1175 height 818
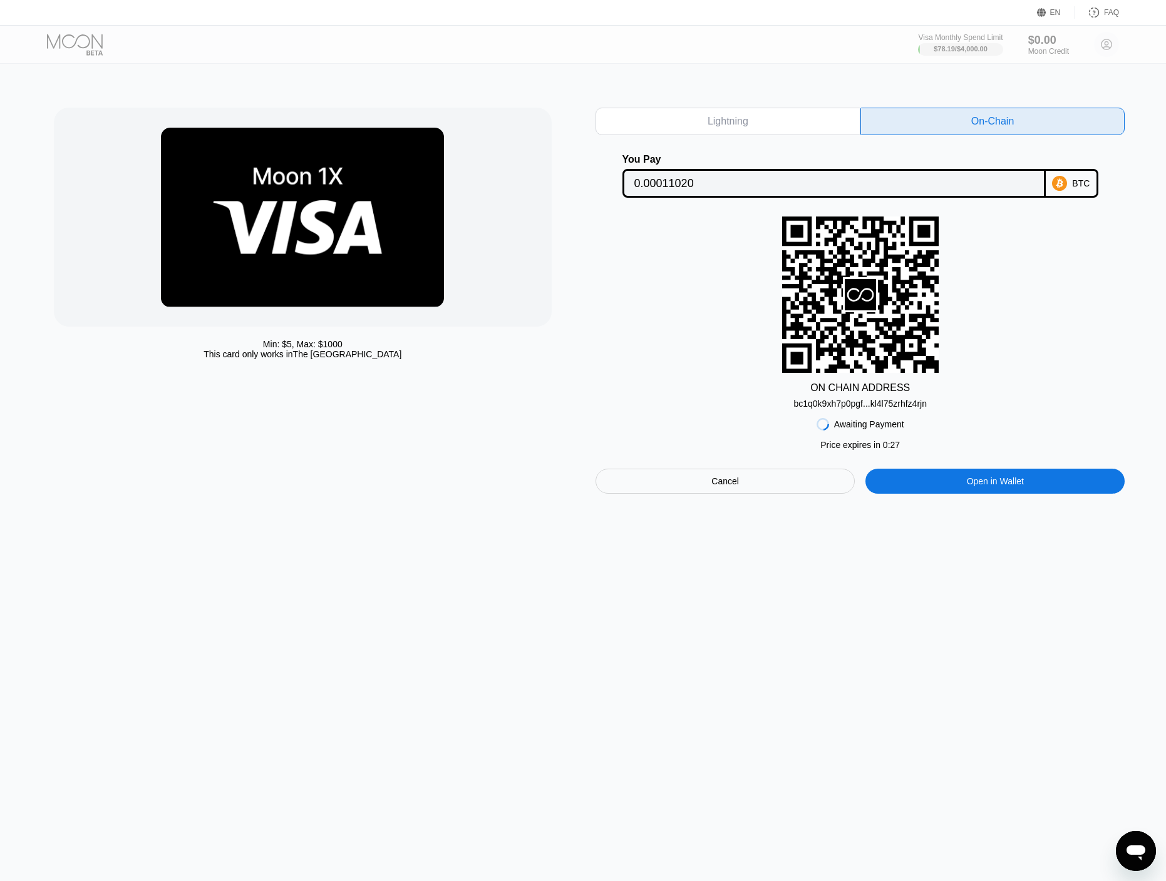
click at [725, 487] on div "Cancel" at bounding box center [725, 481] width 28 height 11
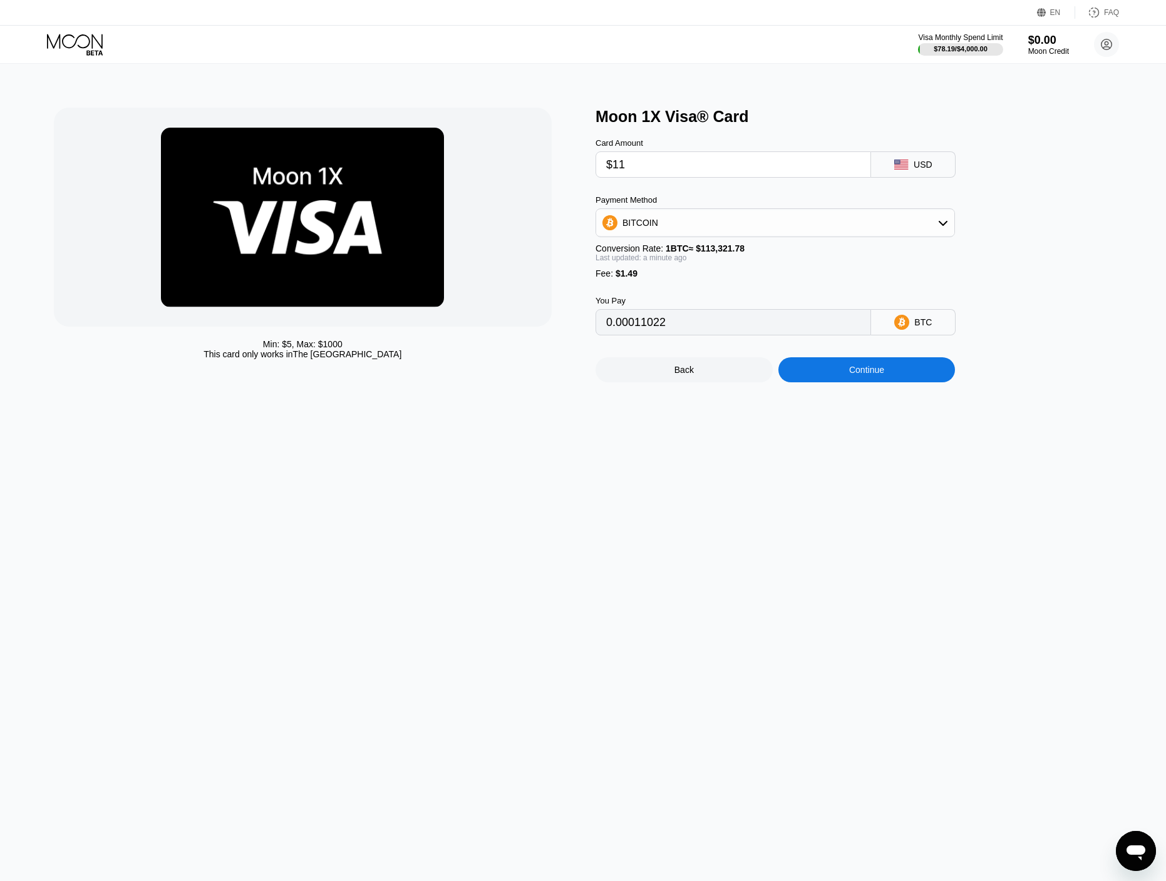
click at [76, 40] on icon at bounding box center [75, 41] width 56 height 14
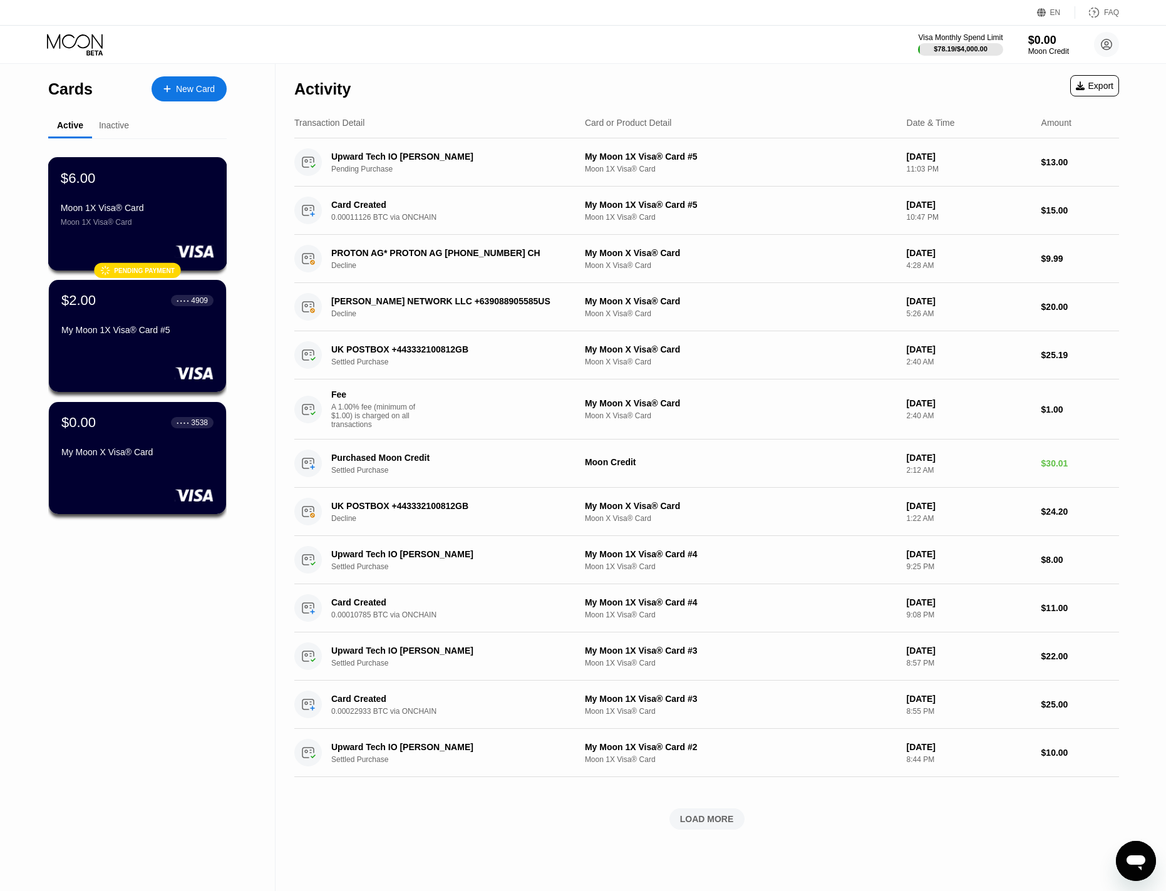
click at [149, 213] on div "Moon 1X Visa® Card" at bounding box center [137, 208] width 153 height 10
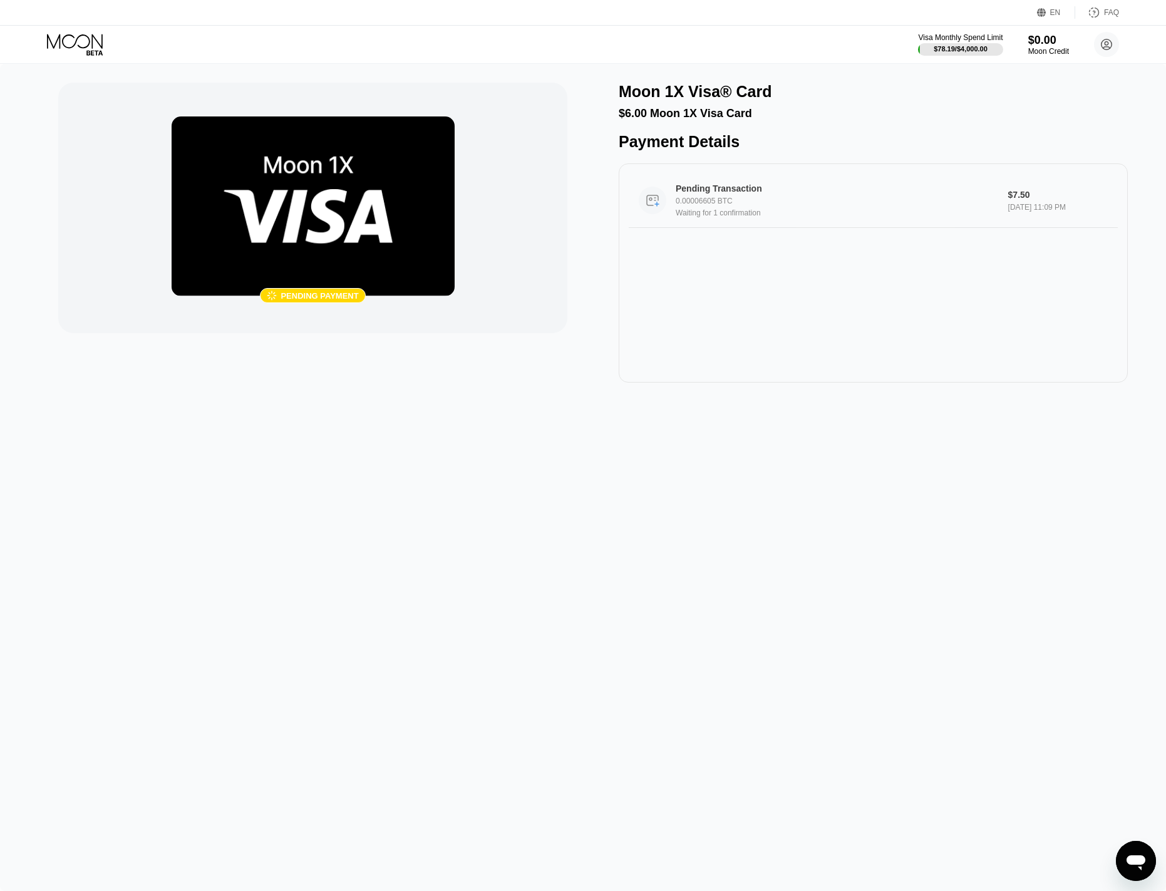
click at [697, 205] on div "0.00006605 BTC" at bounding box center [836, 201] width 323 height 9
click at [64, 39] on icon at bounding box center [76, 45] width 58 height 22
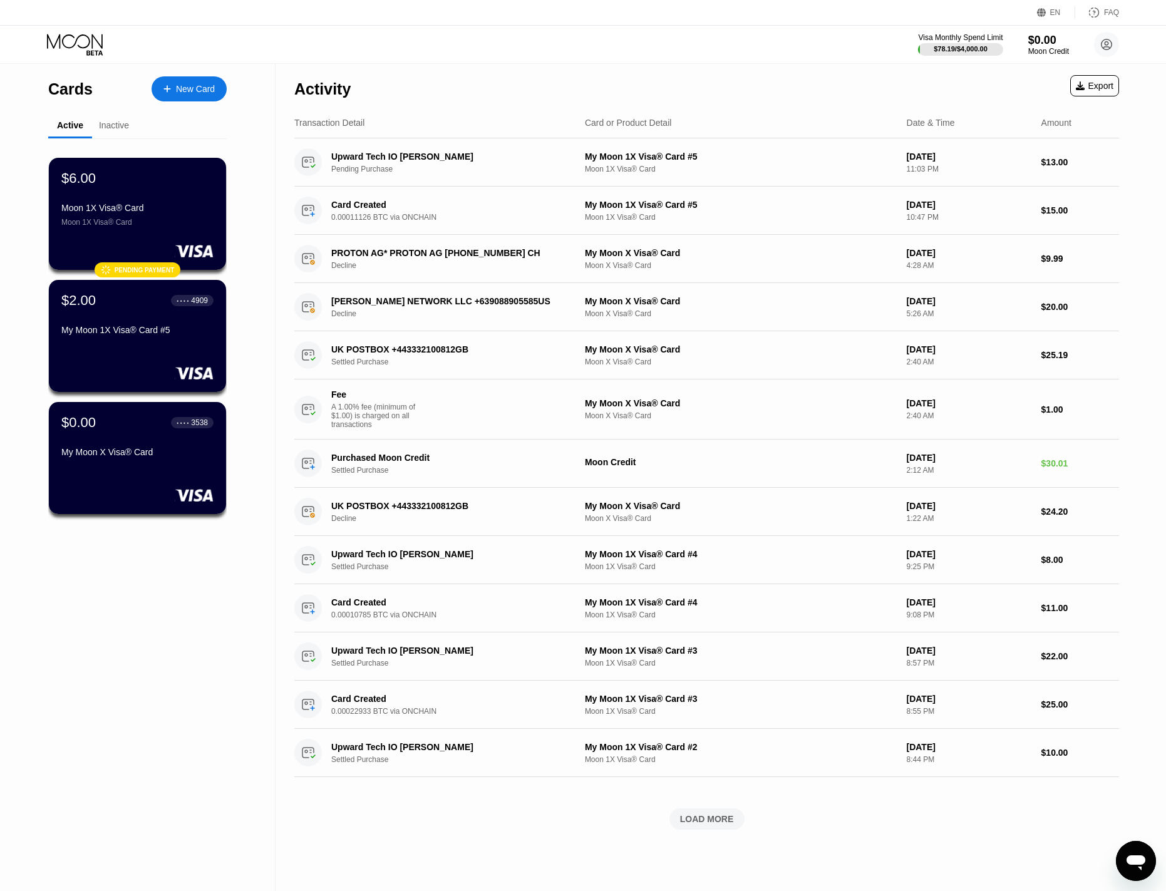
click at [730, 90] on div "Activity Export" at bounding box center [706, 86] width 824 height 44
click at [739, 53] on div "Visa Monthly Spend Limit $78.19 / $4,000.00 $0.00 Moon Credit work@upwardtech.i…" at bounding box center [583, 45] width 1166 height 38
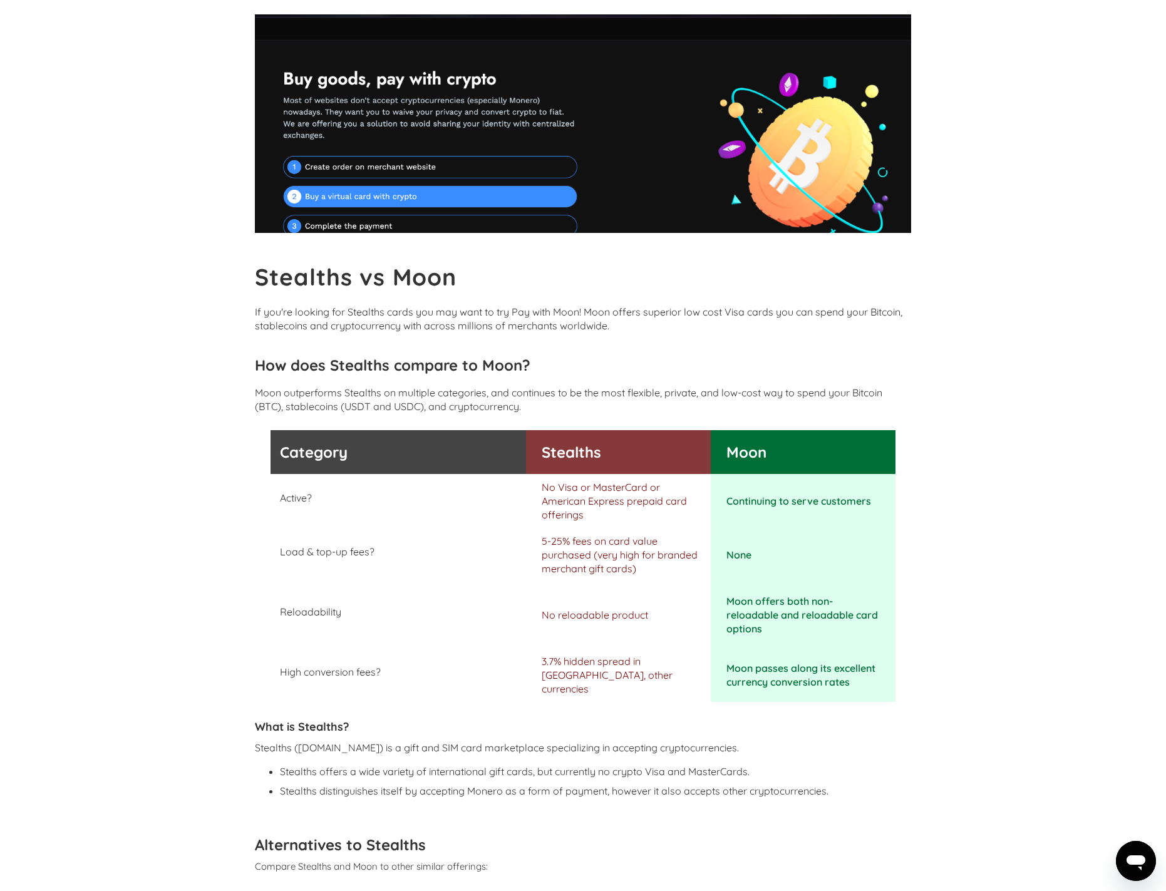
scroll to position [63, 0]
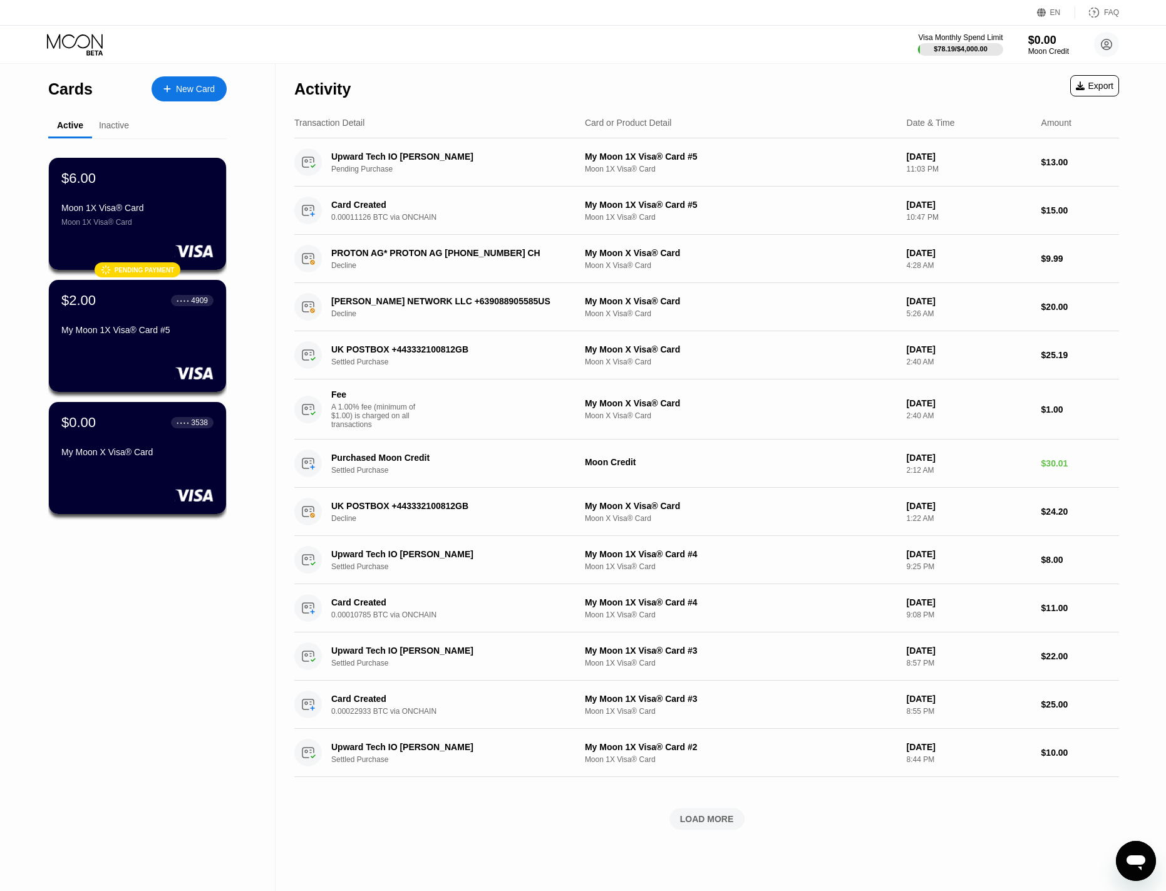
click at [751, 79] on div "Activity Export" at bounding box center [706, 86] width 824 height 44
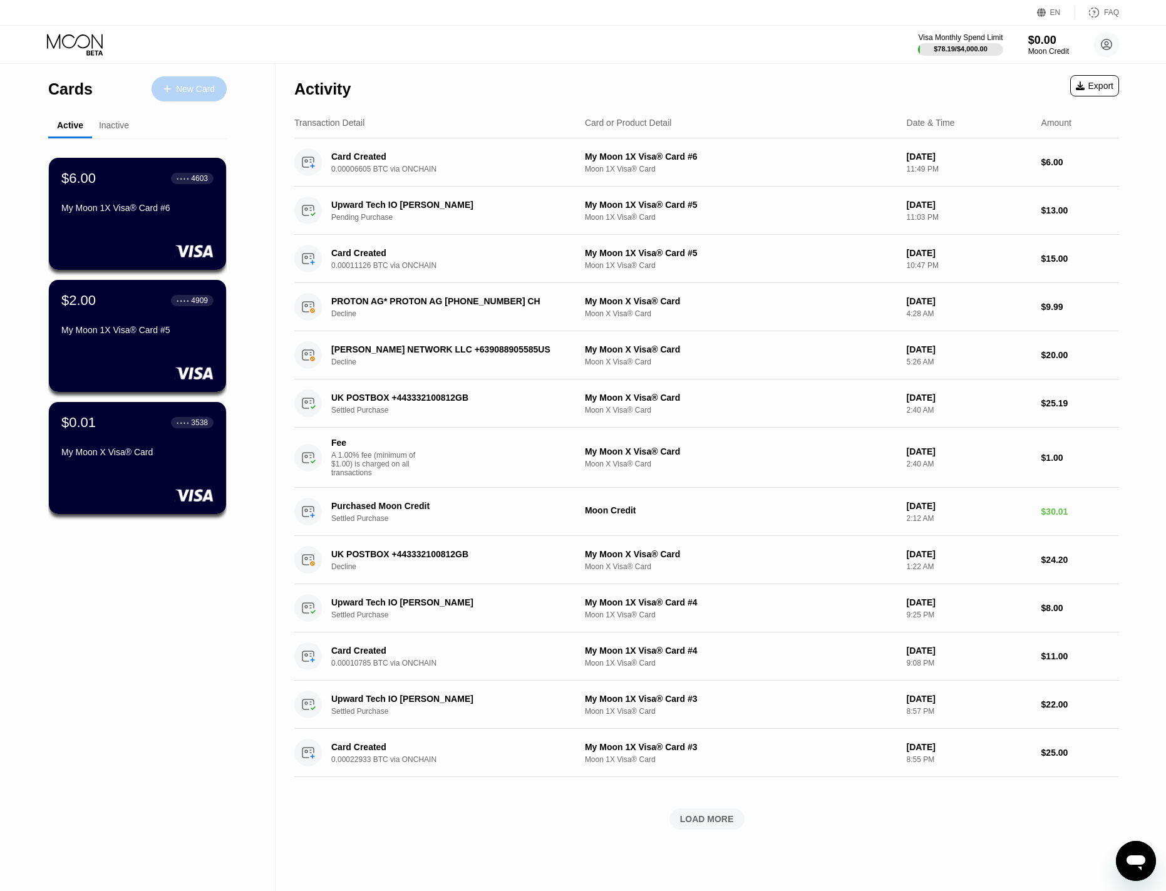
click at [178, 96] on div "New Card" at bounding box center [188, 88] width 75 height 25
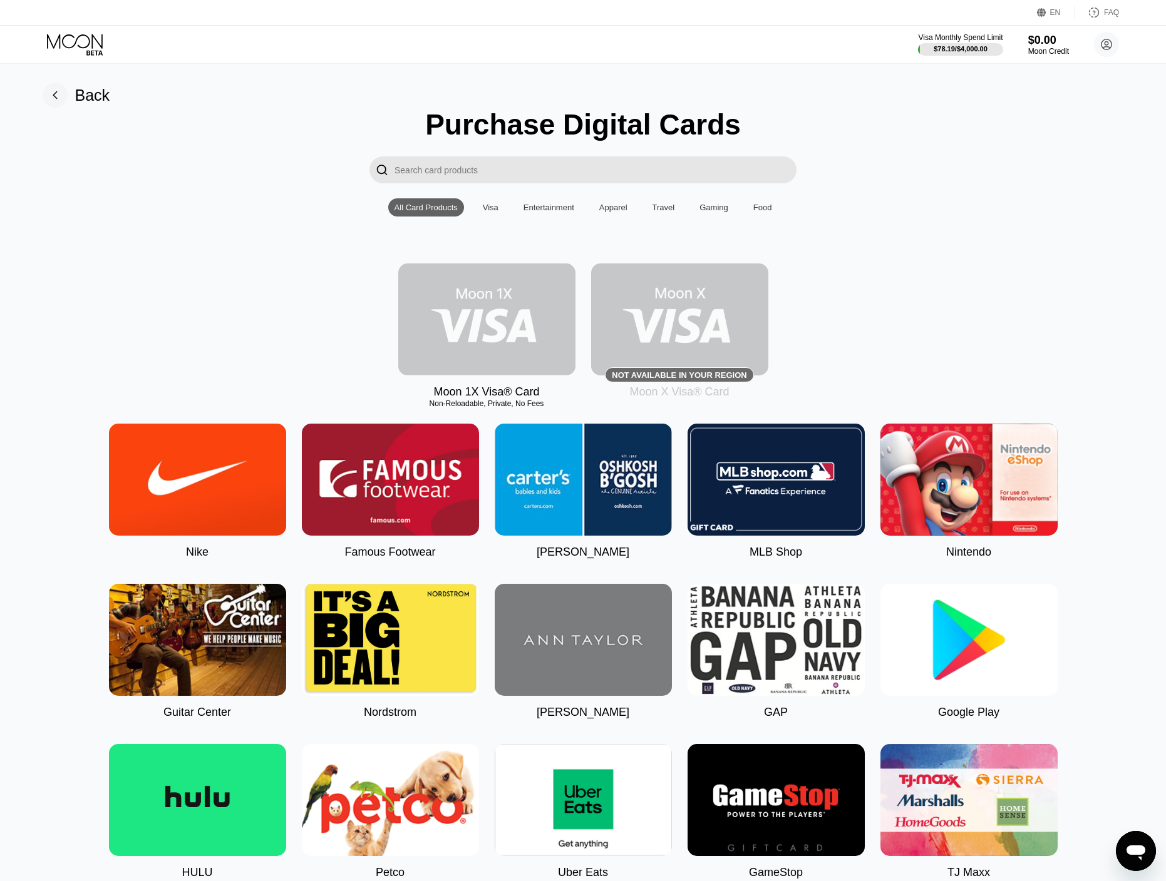
click at [464, 319] on img at bounding box center [486, 320] width 177 height 112
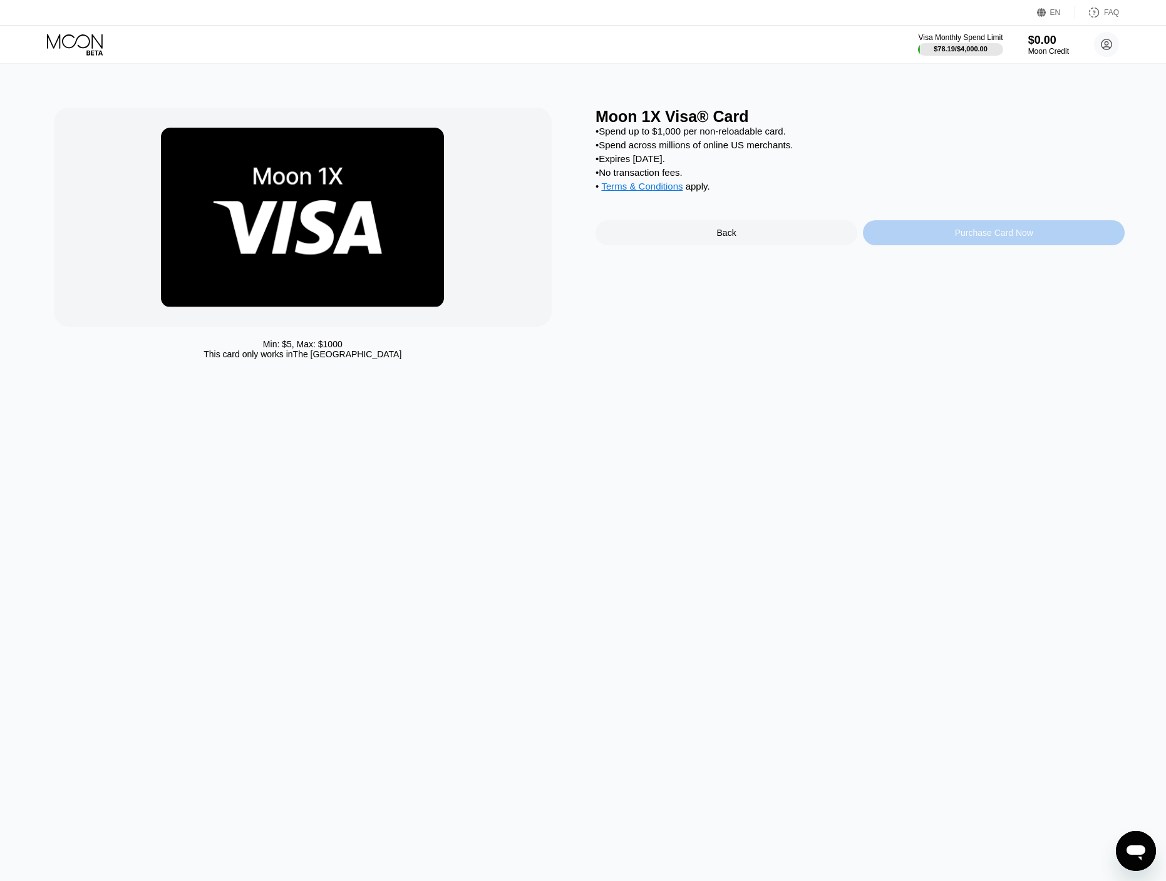
click at [928, 240] on div "Purchase Card Now" at bounding box center [994, 232] width 262 height 25
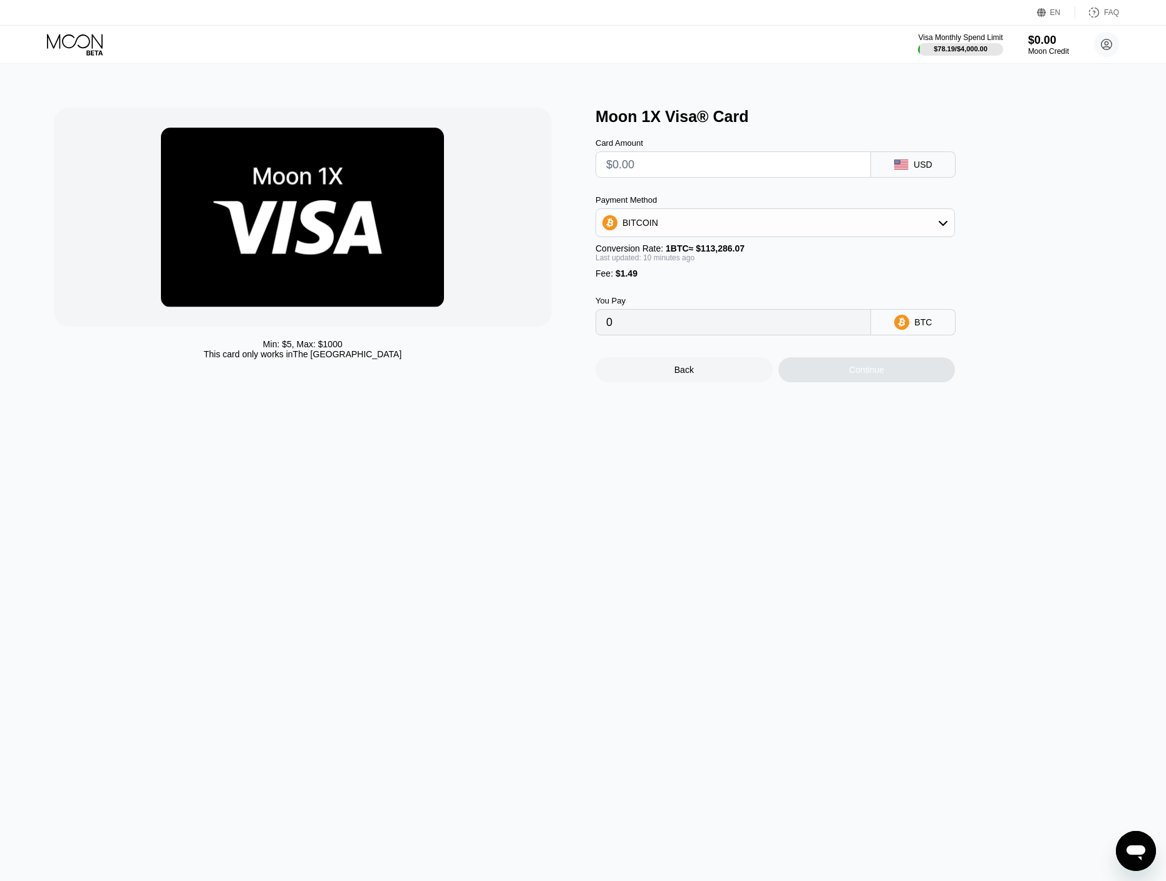
click at [76, 41] on icon at bounding box center [75, 41] width 56 height 14
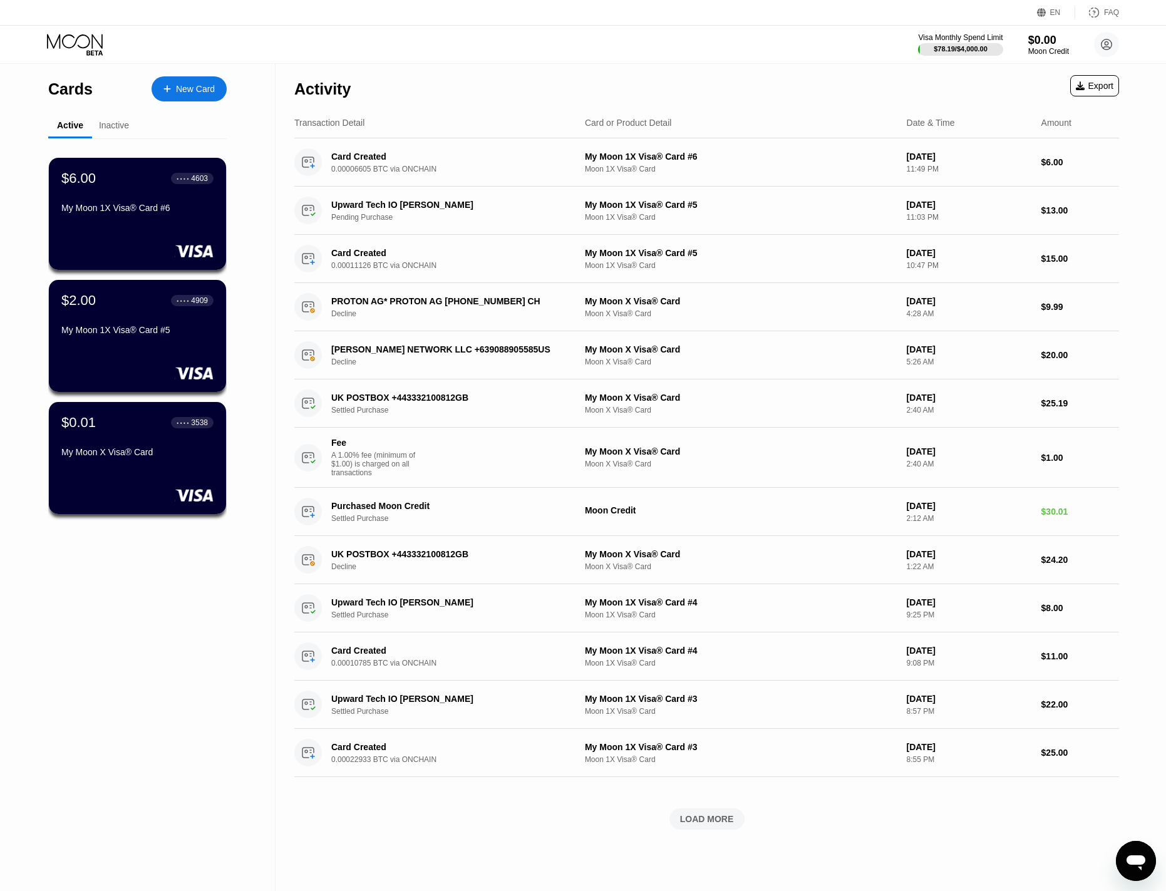
click at [187, 94] on div "New Card" at bounding box center [195, 89] width 39 height 11
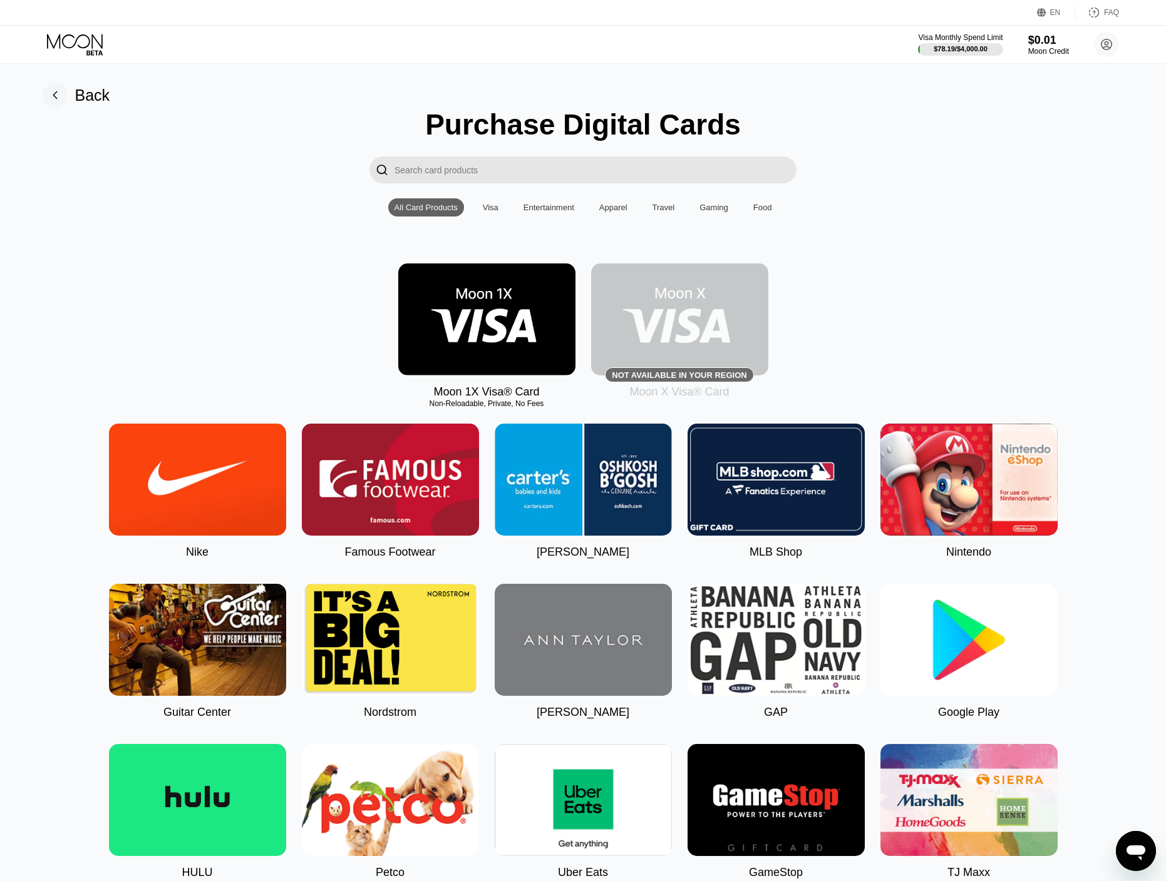
click at [71, 46] on icon at bounding box center [76, 45] width 58 height 22
